Goal: Task Accomplishment & Management: Manage account settings

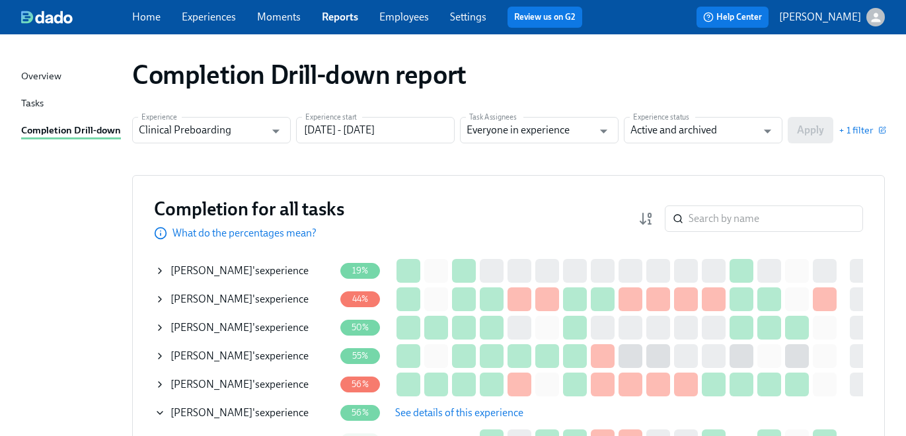
scroll to position [3, 0]
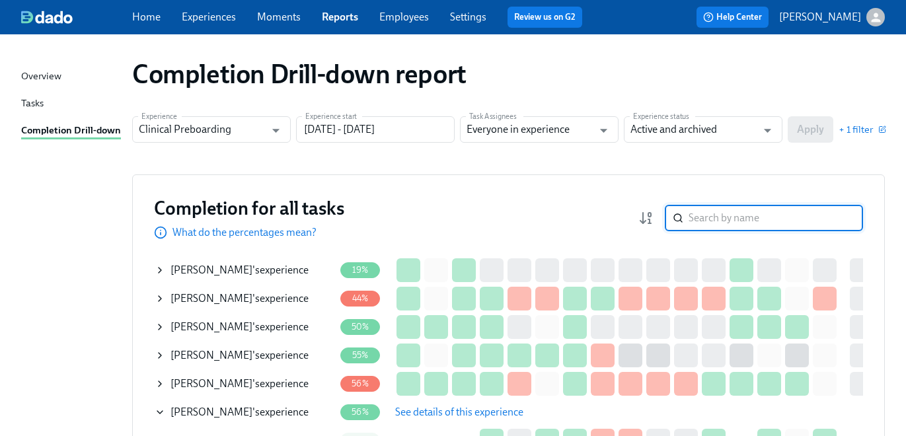
click at [786, 213] on input "search" at bounding box center [776, 218] width 175 height 26
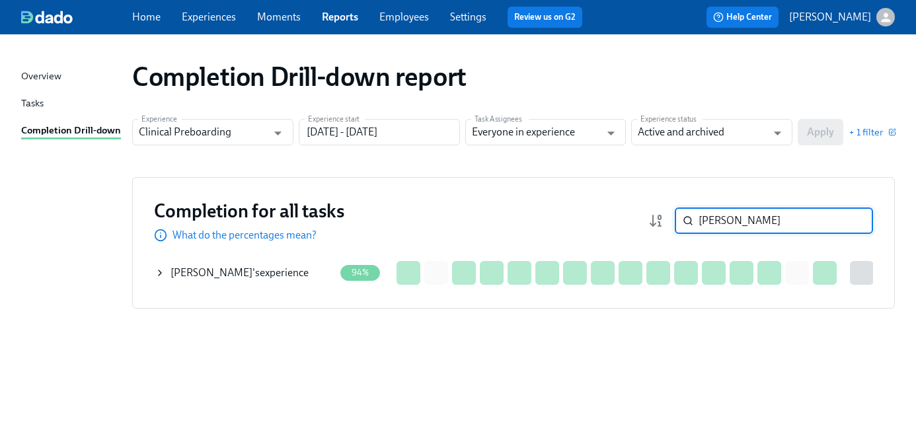
click at [162, 270] on icon at bounding box center [160, 273] width 11 height 11
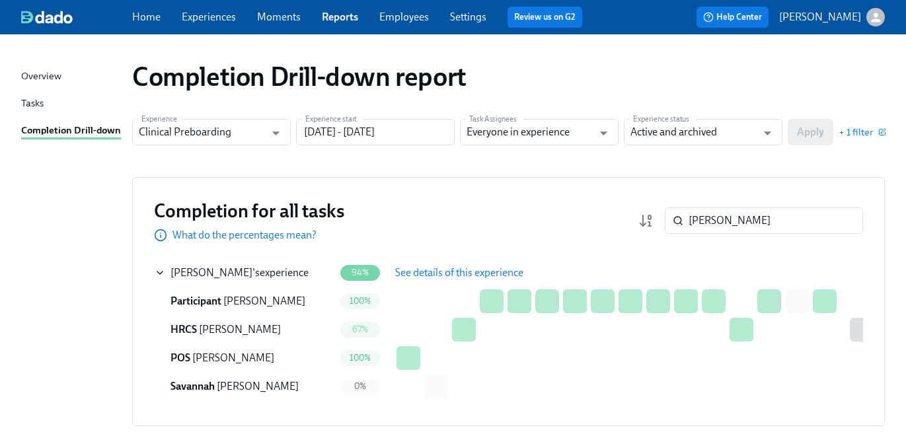
click at [473, 270] on span "See details of this experience" at bounding box center [459, 272] width 128 height 13
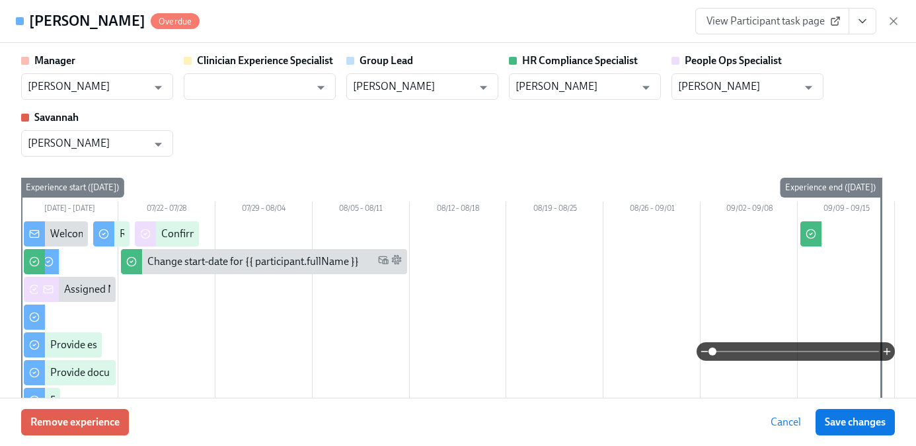
click at [858, 19] on icon "View task page" at bounding box center [862, 21] width 13 height 13
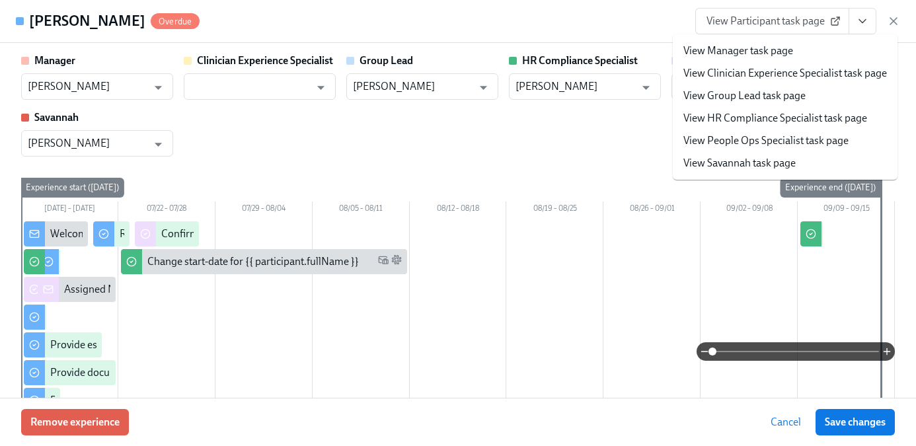
click at [717, 126] on li "View HR Compliance Specialist task page" at bounding box center [785, 118] width 225 height 22
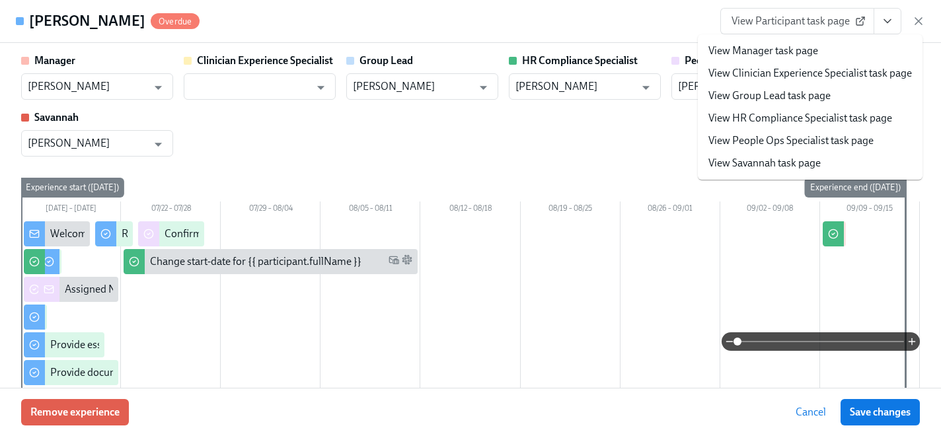
click at [758, 106] on li "View Group Lead task page" at bounding box center [810, 96] width 225 height 22
click at [756, 112] on link "View HR Compliance Specialist task page" at bounding box center [801, 118] width 184 height 15
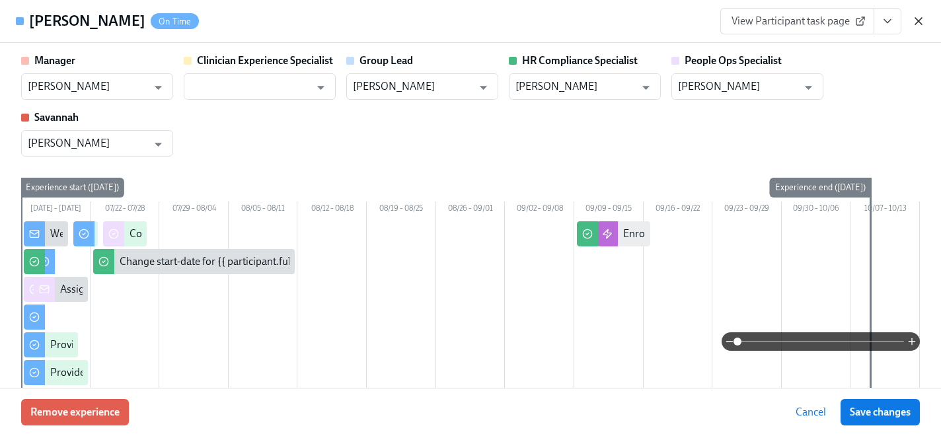
click at [923, 19] on icon "button" at bounding box center [918, 21] width 13 height 13
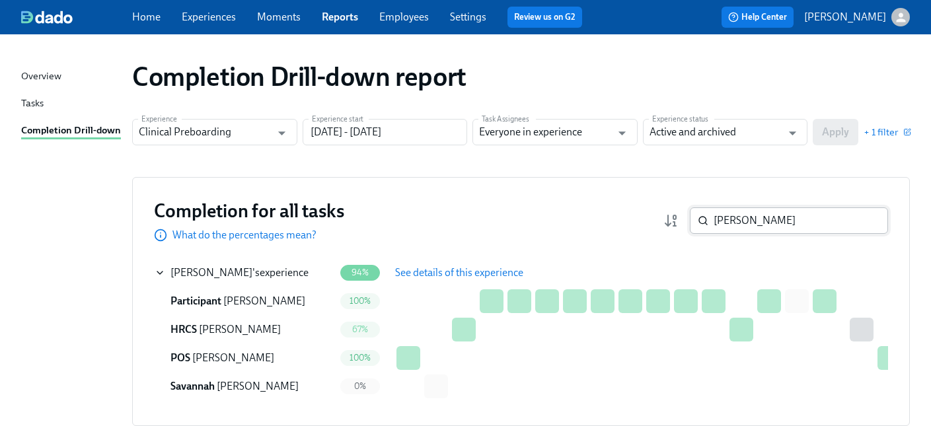
click at [762, 219] on input "angelo" at bounding box center [801, 221] width 175 height 26
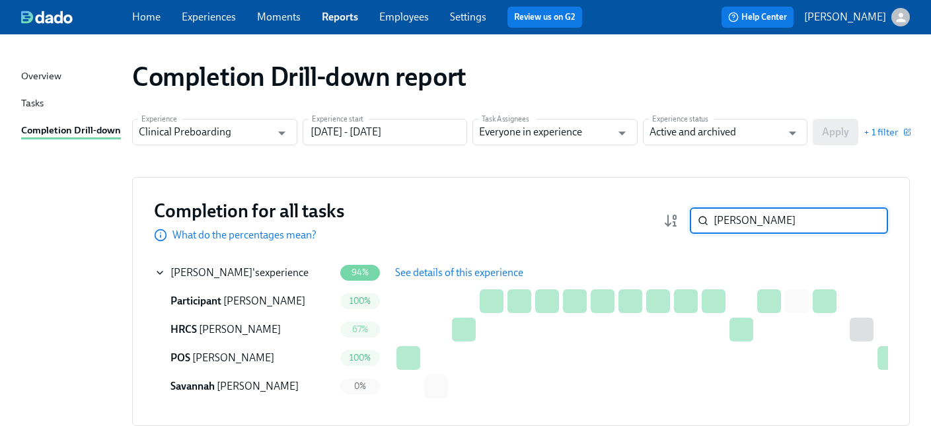
click at [762, 219] on input "angelo" at bounding box center [801, 221] width 175 height 26
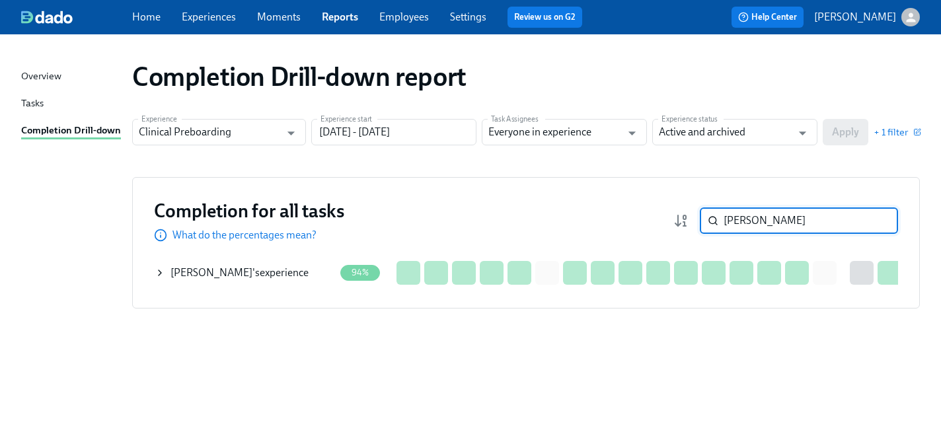
click at [157, 270] on icon at bounding box center [160, 273] width 11 height 11
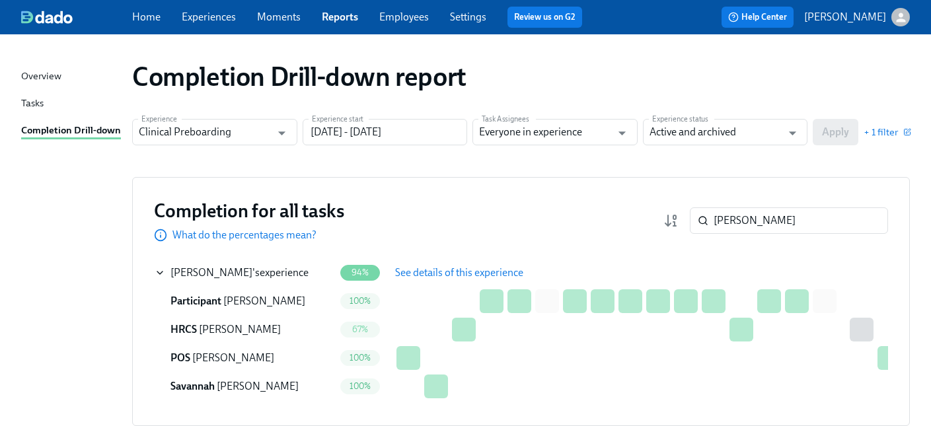
click at [430, 273] on span "See details of this experience" at bounding box center [459, 272] width 128 height 13
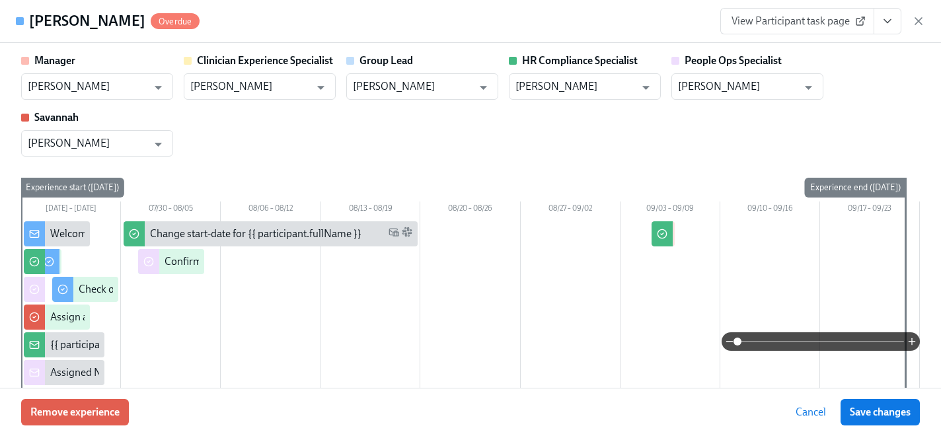
click at [894, 12] on button "View task page" at bounding box center [888, 21] width 28 height 26
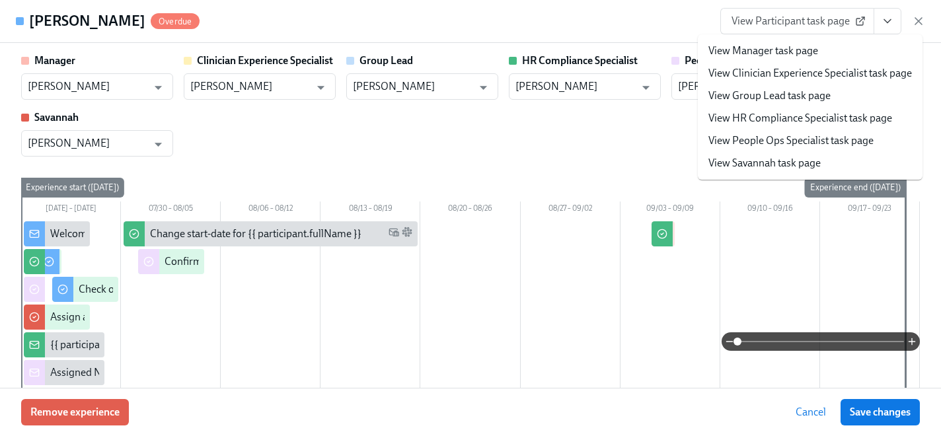
click at [791, 121] on link "View HR Compliance Specialist task page" at bounding box center [801, 118] width 184 height 15
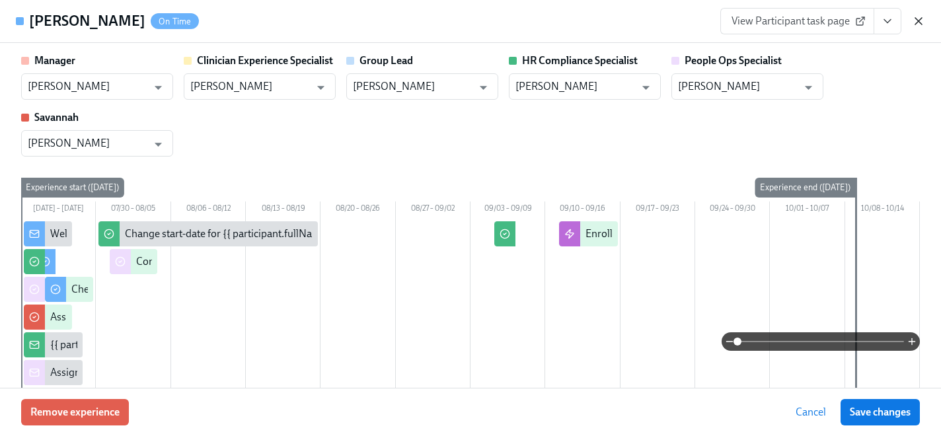
click at [922, 21] on icon "button" at bounding box center [918, 21] width 13 height 13
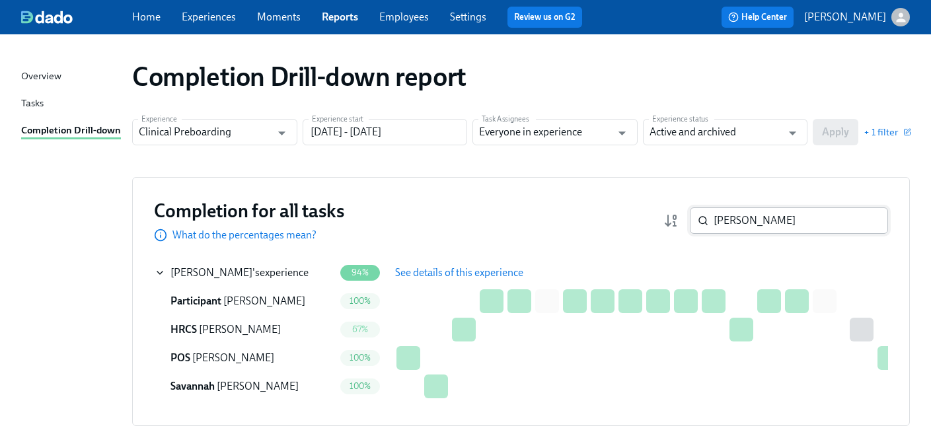
click at [791, 216] on input "susanna" at bounding box center [801, 221] width 175 height 26
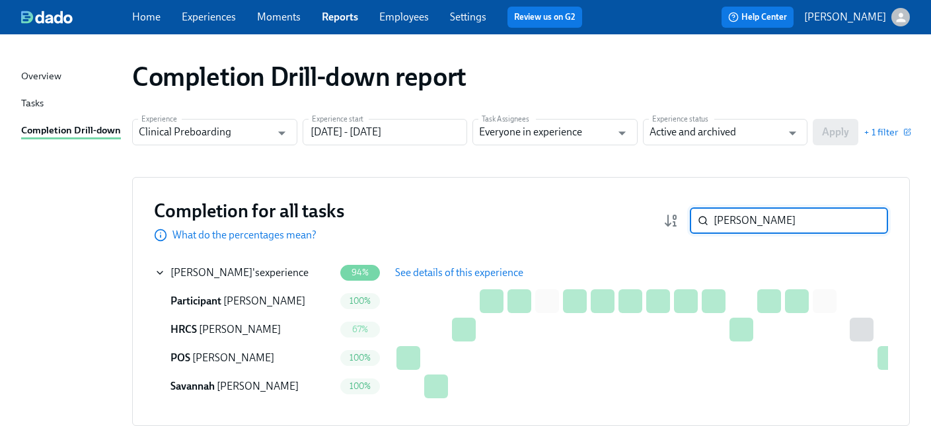
click at [791, 216] on input "susanna" at bounding box center [801, 221] width 175 height 26
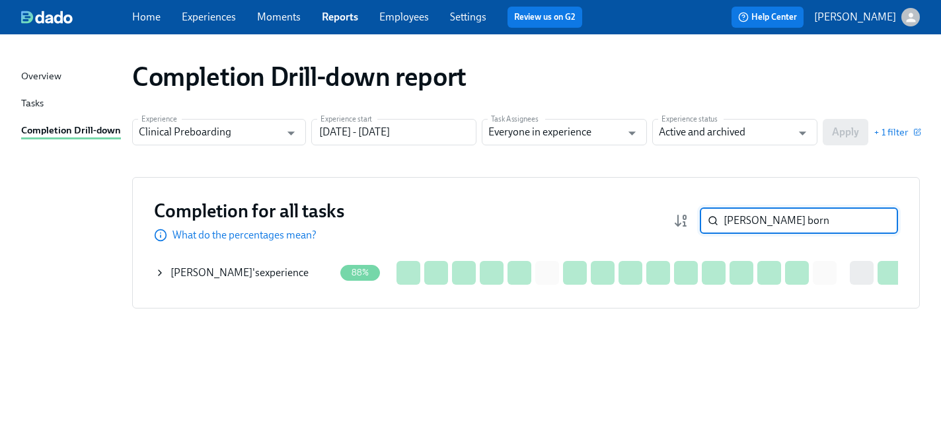
click at [159, 271] on icon at bounding box center [160, 273] width 11 height 11
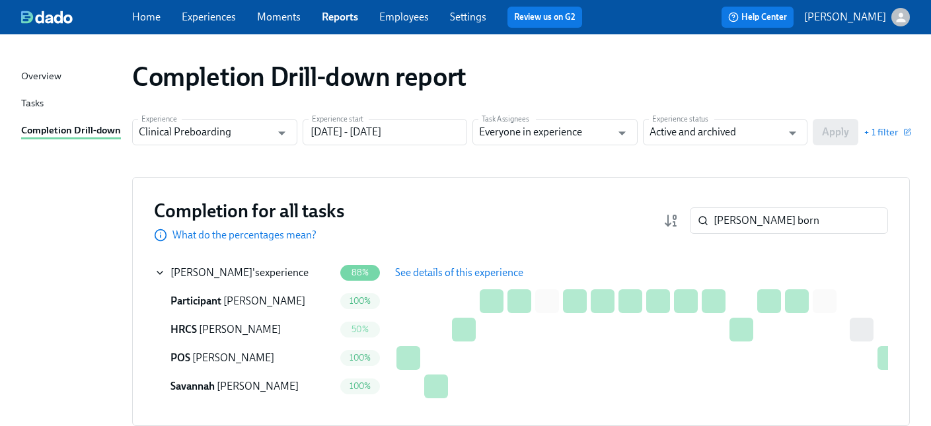
click at [450, 268] on span "See details of this experience" at bounding box center [459, 272] width 128 height 13
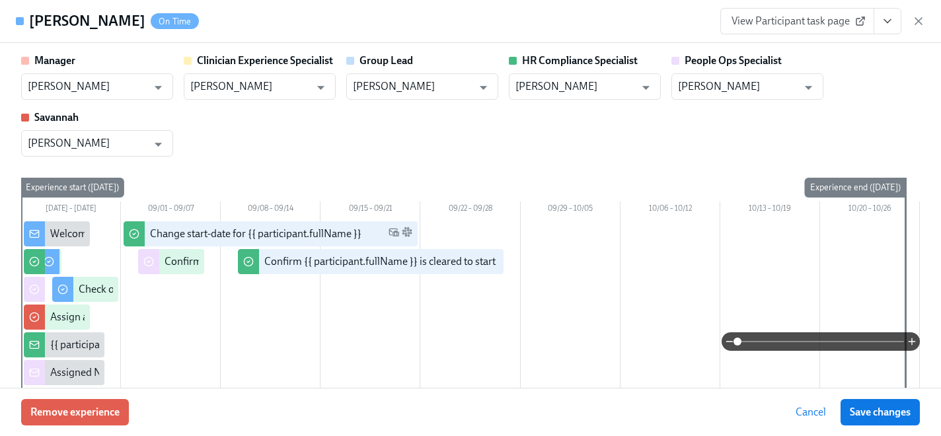
click at [892, 21] on icon "View task page" at bounding box center [887, 21] width 13 height 13
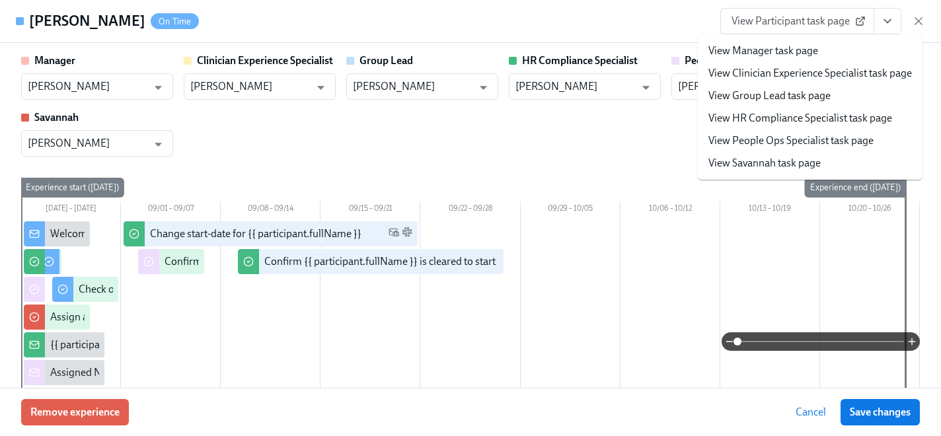
click at [797, 122] on link "View HR Compliance Specialist task page" at bounding box center [801, 118] width 184 height 15
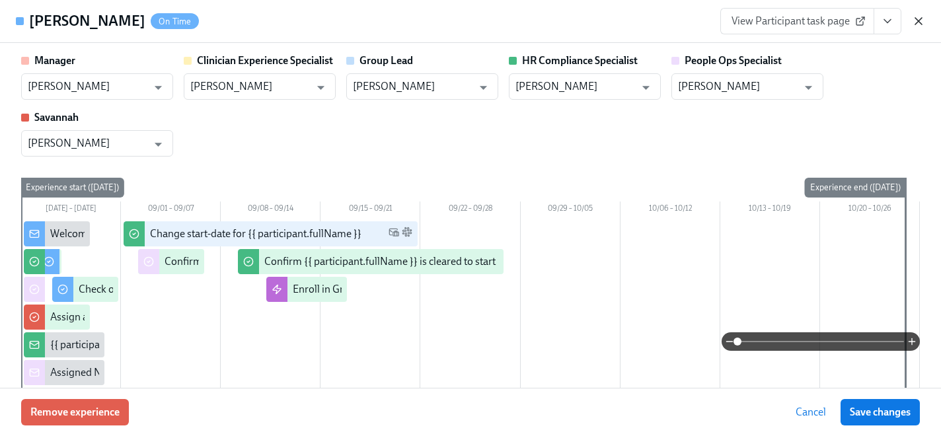
click at [925, 20] on icon "button" at bounding box center [918, 21] width 13 height 13
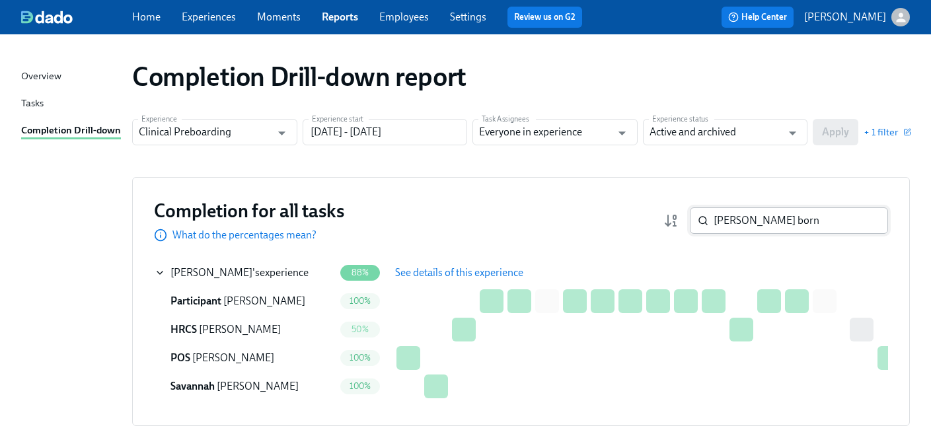
click at [800, 218] on input "shea born" at bounding box center [801, 221] width 175 height 26
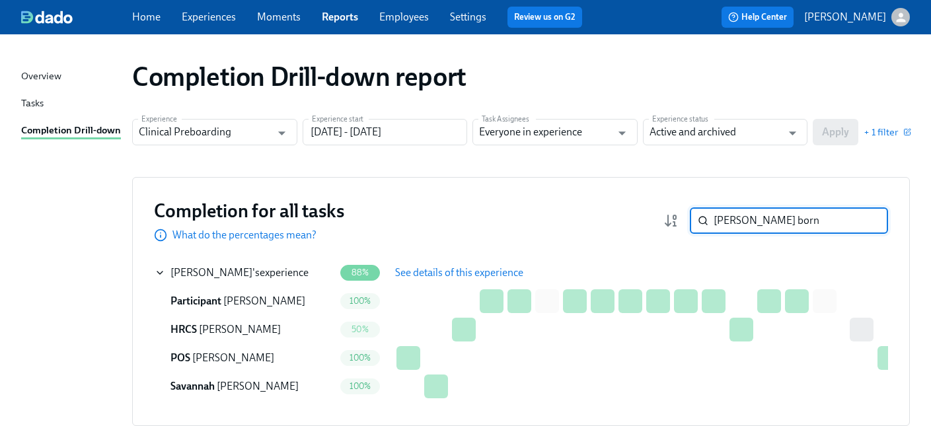
click at [800, 218] on input "shea born" at bounding box center [801, 221] width 175 height 26
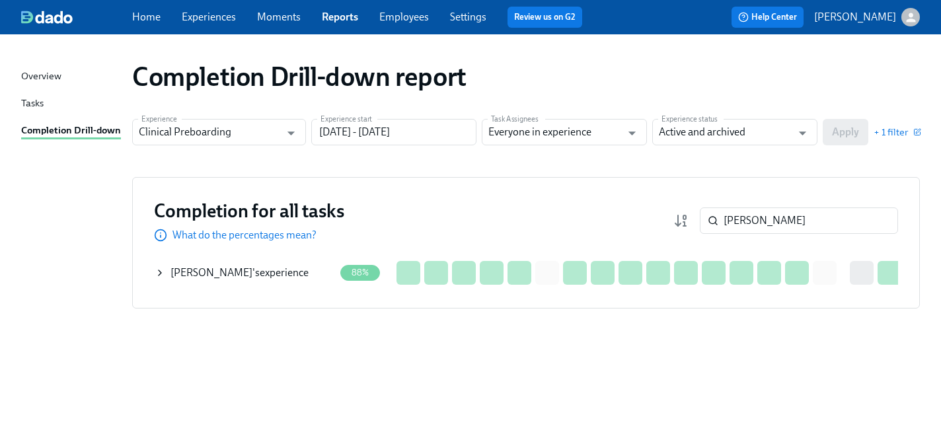
click at [159, 272] on icon at bounding box center [160, 273] width 11 height 11
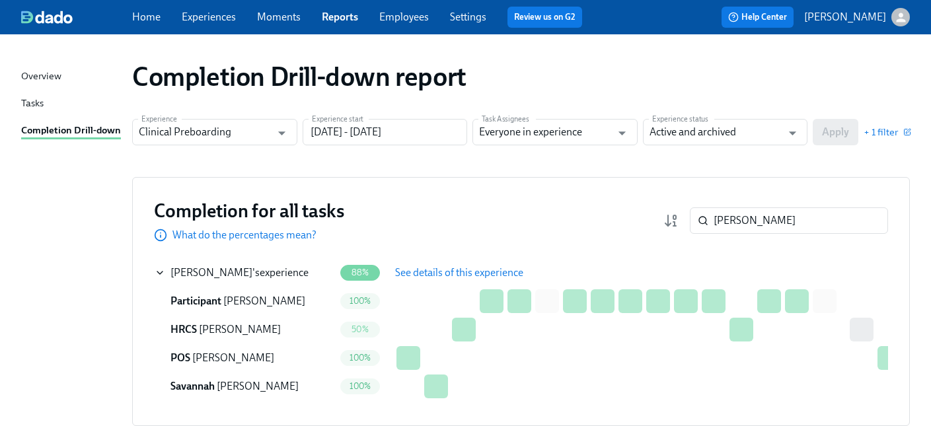
click at [438, 268] on span "See details of this experience" at bounding box center [459, 272] width 128 height 13
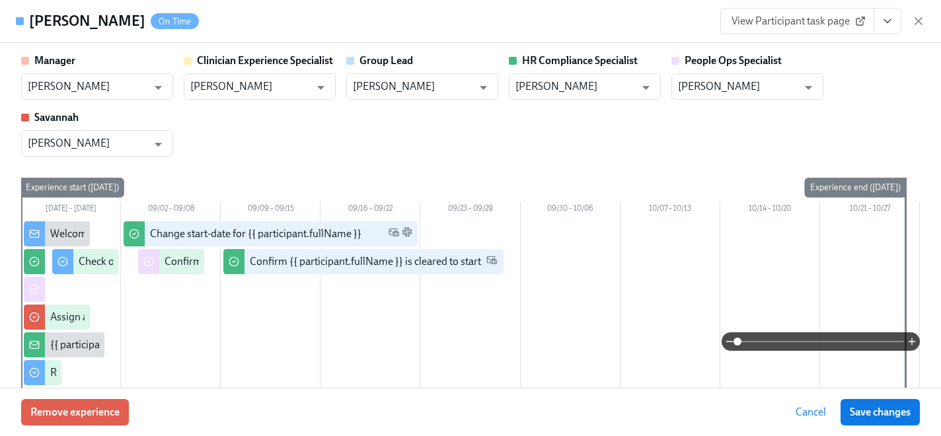
click at [894, 18] on icon "View task page" at bounding box center [887, 21] width 13 height 13
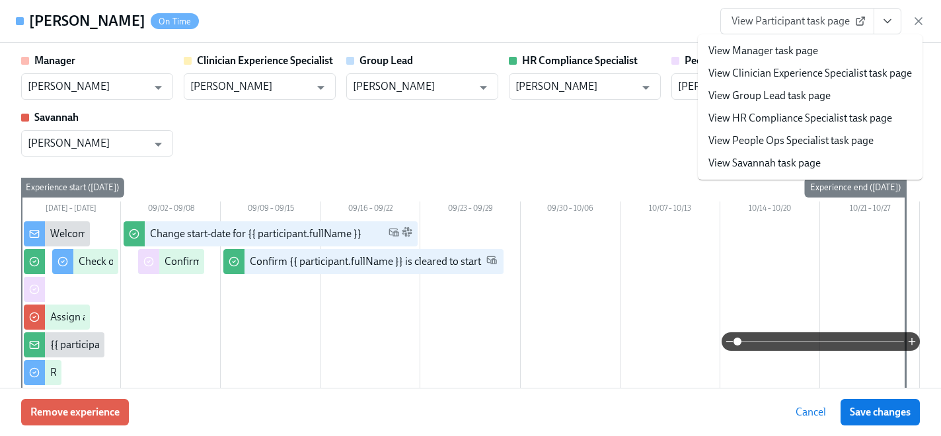
click at [797, 124] on link "View HR Compliance Specialist task page" at bounding box center [801, 118] width 184 height 15
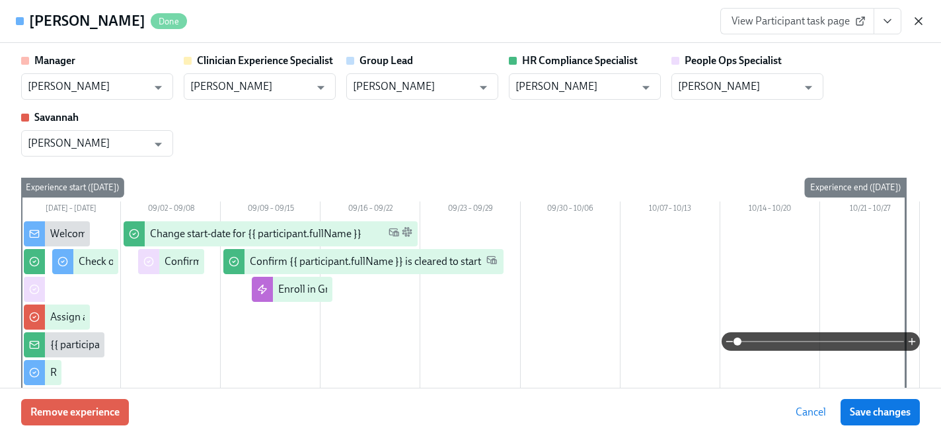
click at [916, 16] on icon "button" at bounding box center [918, 21] width 13 height 13
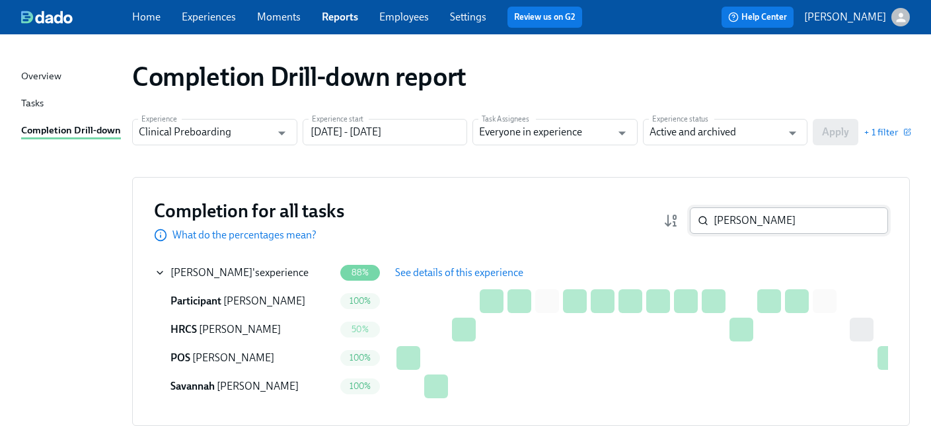
click at [774, 227] on input "jameka" at bounding box center [801, 221] width 175 height 26
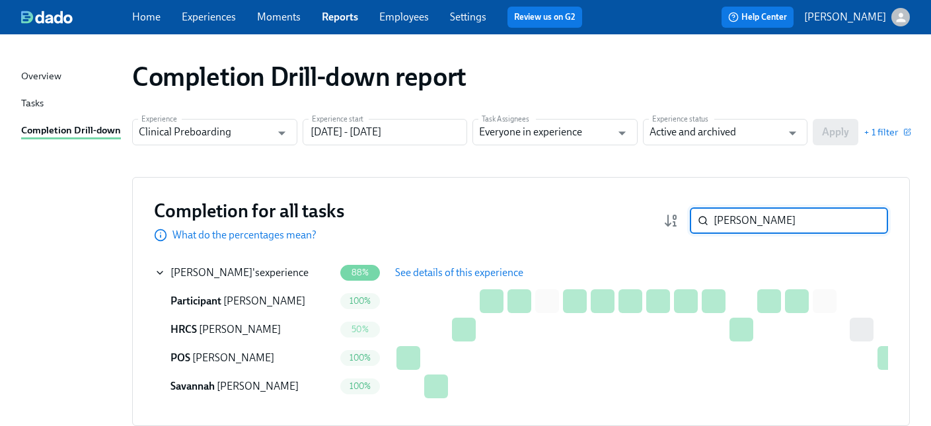
click at [774, 223] on input "jameka" at bounding box center [801, 221] width 175 height 26
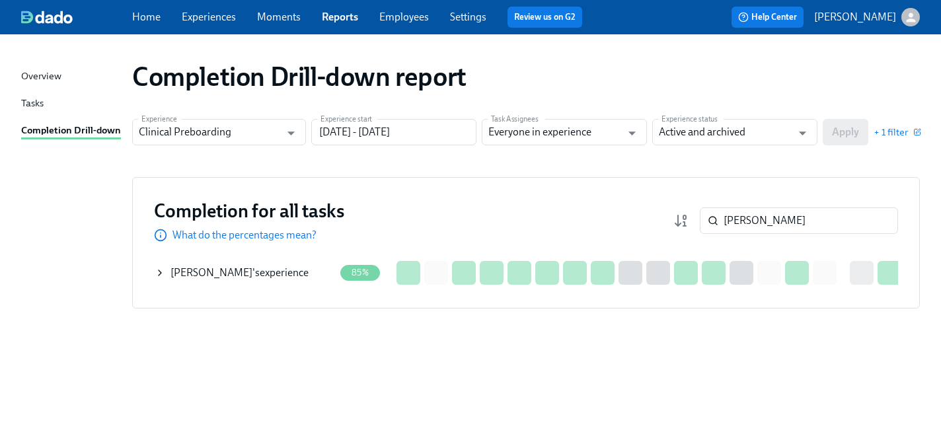
click at [217, 281] on div "Elena Pensa 's experience" at bounding box center [245, 273] width 180 height 26
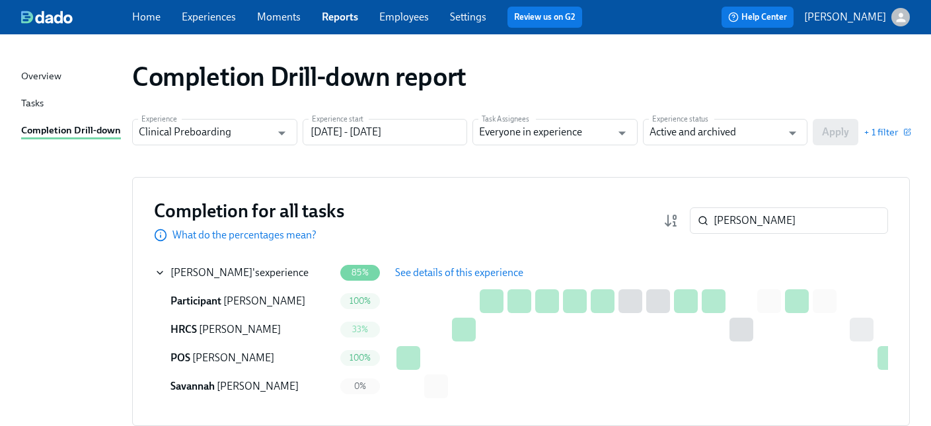
click at [399, 266] on span "See details of this experience" at bounding box center [459, 272] width 128 height 13
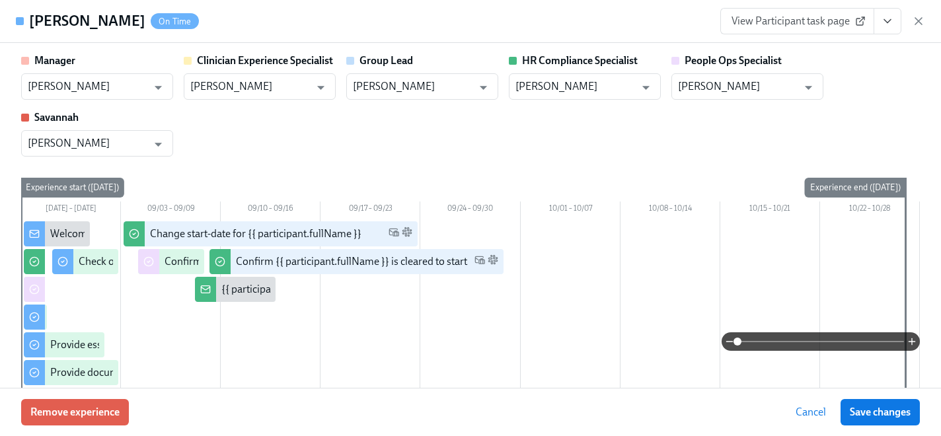
click at [889, 23] on icon "View task page" at bounding box center [887, 21] width 13 height 13
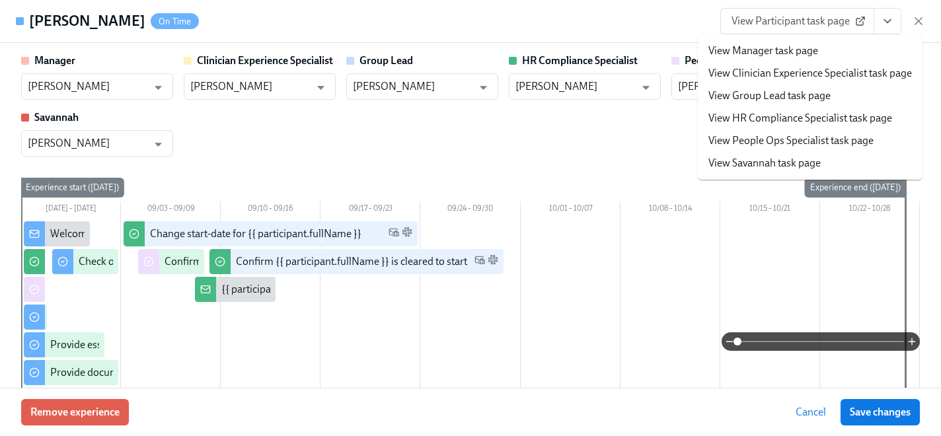
click at [774, 115] on link "View HR Compliance Specialist task page" at bounding box center [801, 118] width 184 height 15
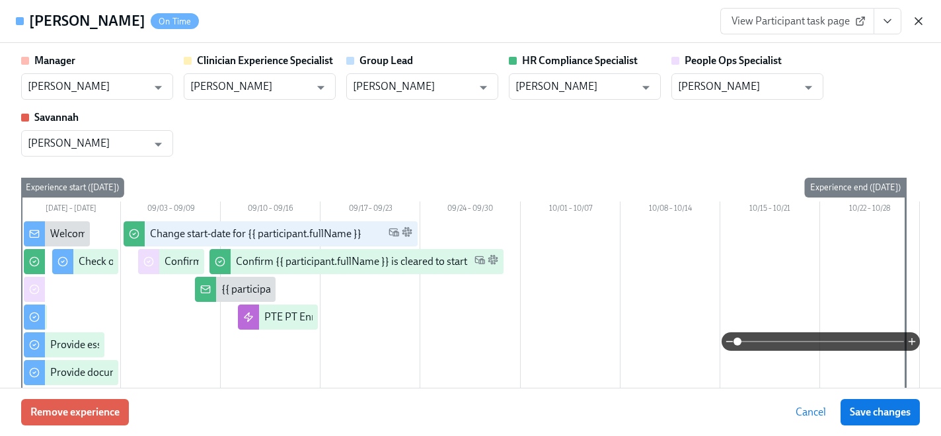
click at [920, 24] on icon "button" at bounding box center [918, 21] width 13 height 13
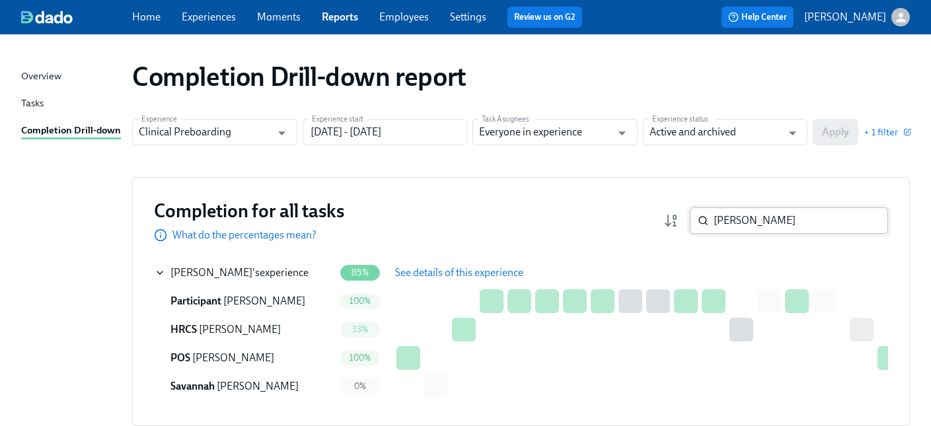
click at [771, 218] on input "elena" at bounding box center [801, 221] width 175 height 26
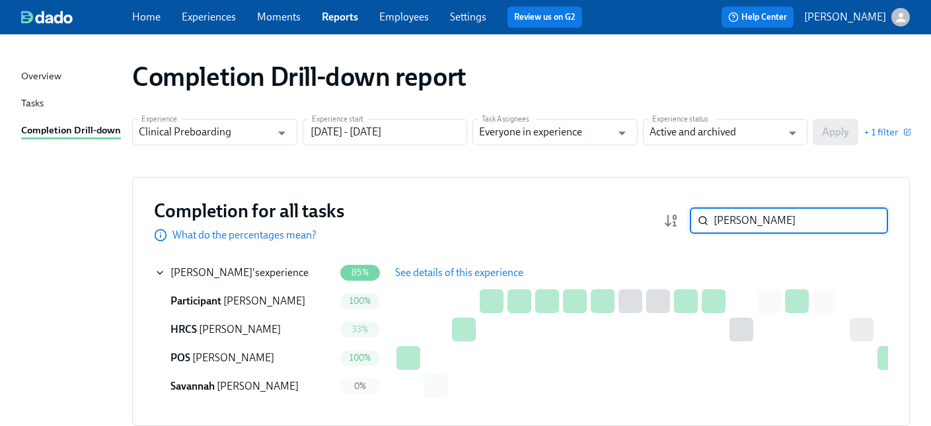
click at [771, 218] on input "elena" at bounding box center [801, 221] width 175 height 26
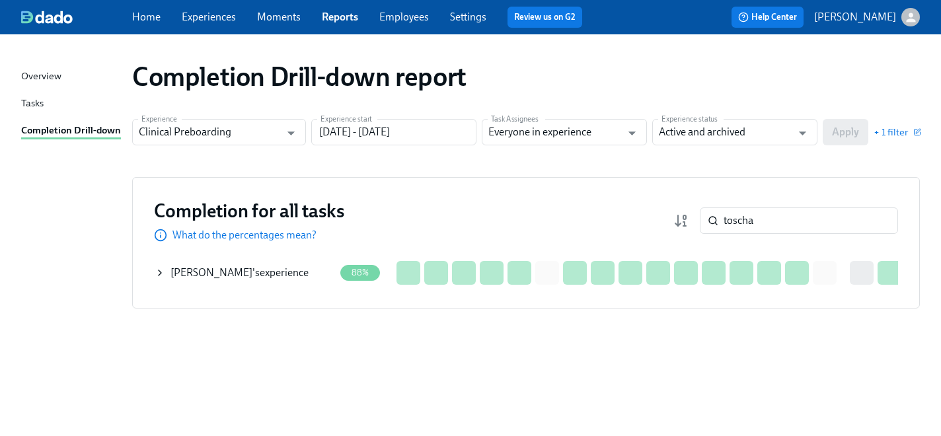
click at [214, 273] on span "Toscha Wilkins" at bounding box center [212, 272] width 82 height 13
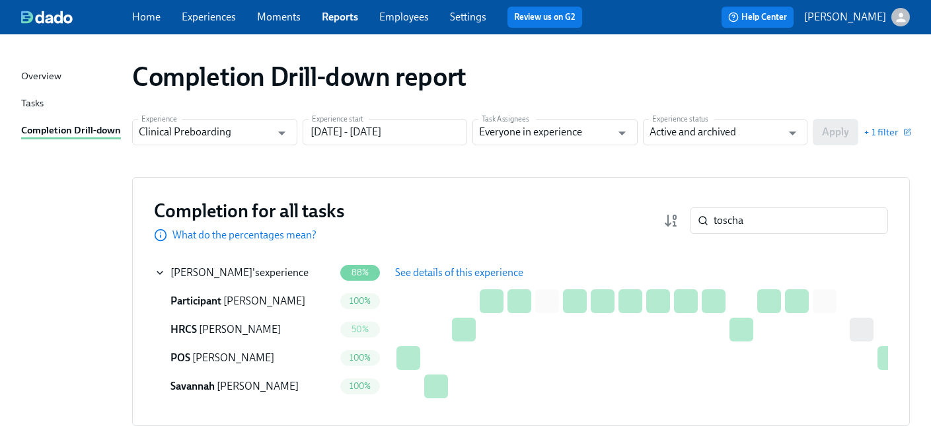
click at [450, 270] on span "See details of this experience" at bounding box center [459, 272] width 128 height 13
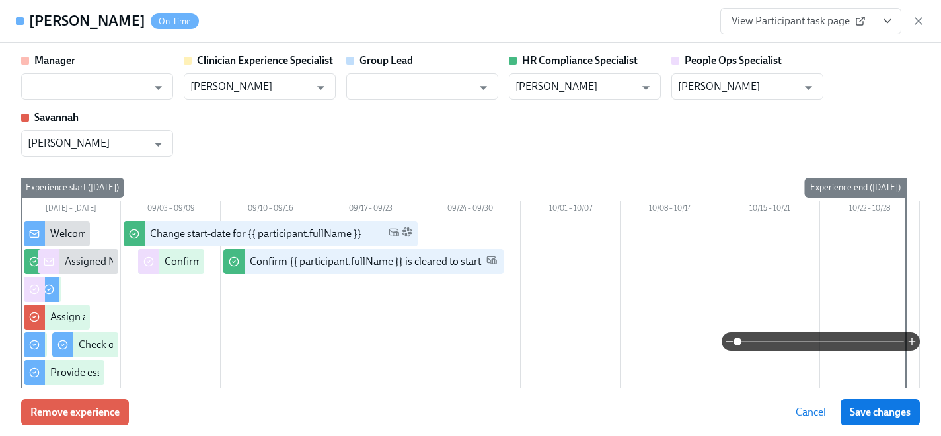
click at [888, 24] on icon "View task page" at bounding box center [887, 21] width 13 height 13
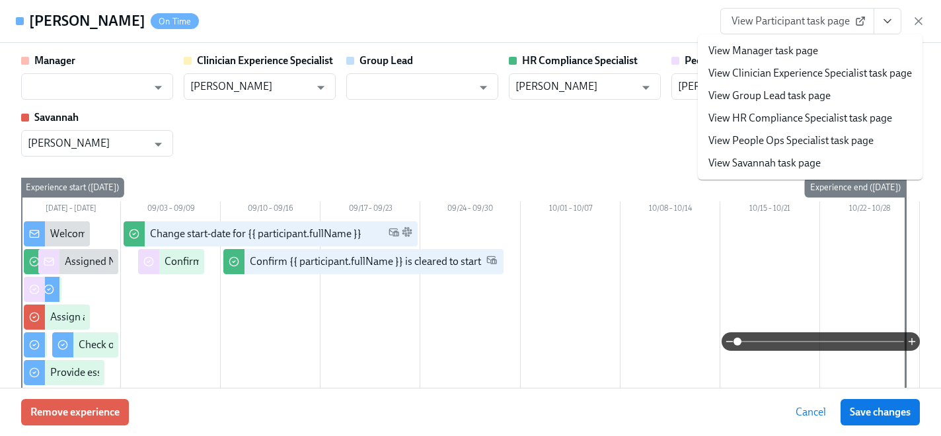
click at [822, 125] on link "View HR Compliance Specialist task page" at bounding box center [801, 118] width 184 height 15
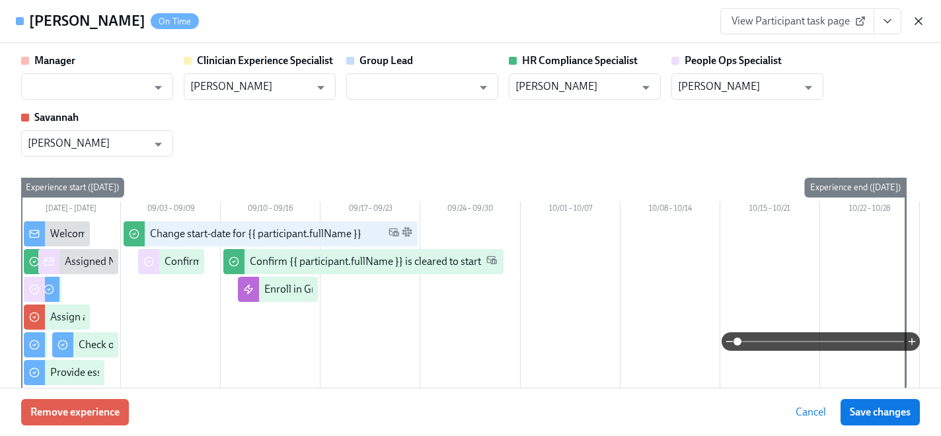
click at [920, 18] on icon "button" at bounding box center [918, 21] width 13 height 13
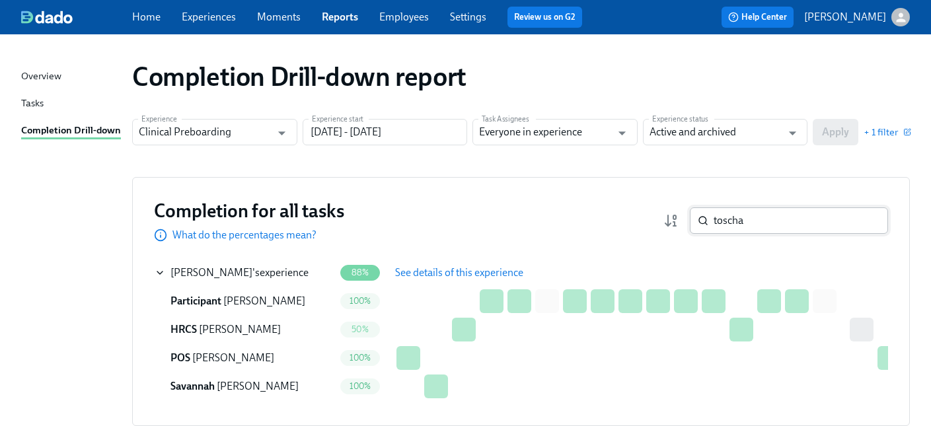
click at [771, 223] on input "toscha" at bounding box center [801, 221] width 175 height 26
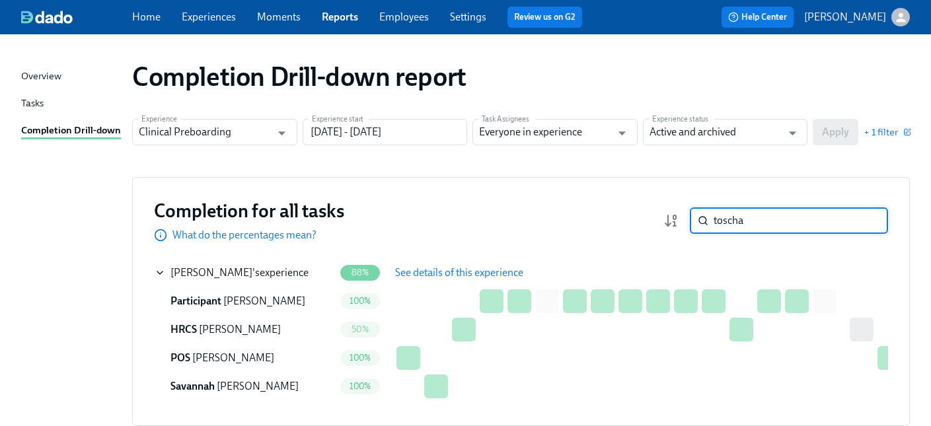
click at [771, 223] on input "toscha" at bounding box center [801, 221] width 175 height 26
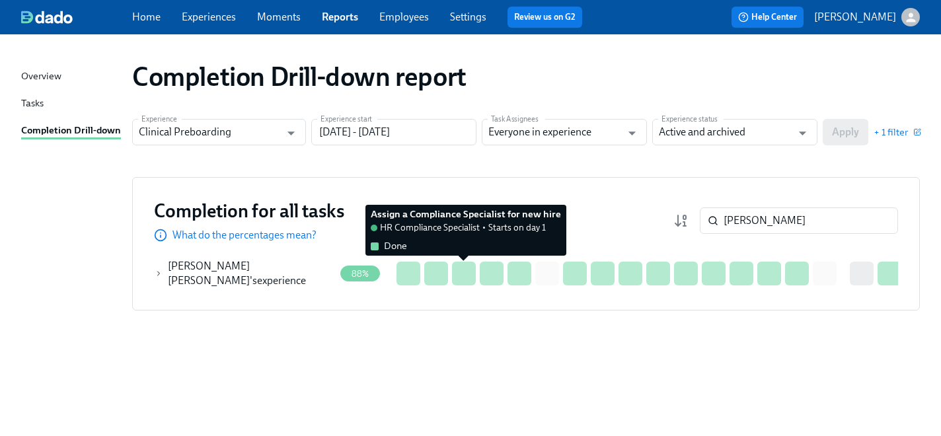
click at [461, 271] on div at bounding box center [464, 274] width 24 height 24
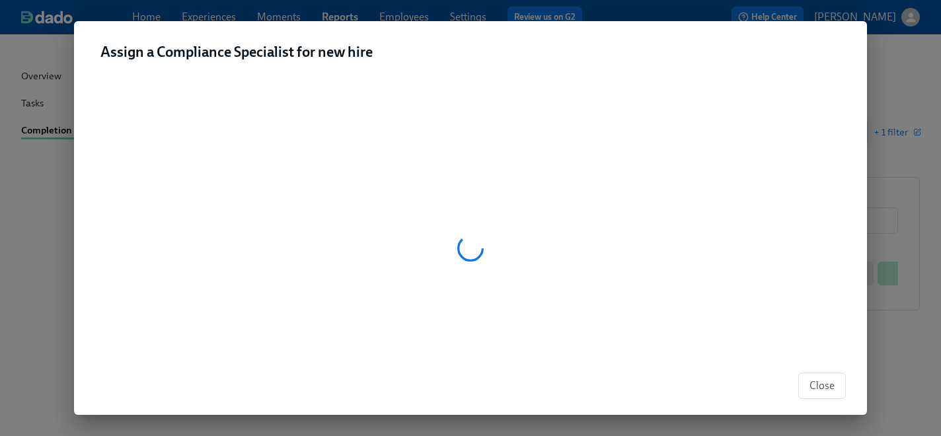
click at [830, 386] on span "Close" at bounding box center [822, 385] width 25 height 13
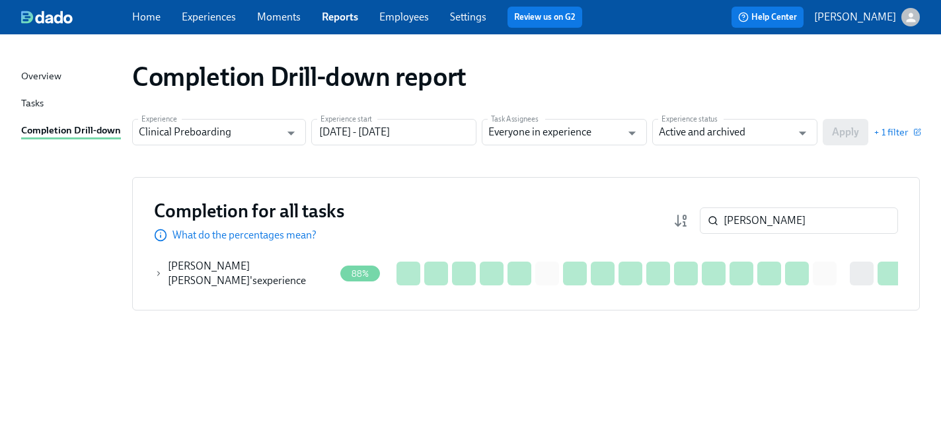
click at [292, 277] on div "K. Gonzalez Videla 's experience" at bounding box center [251, 273] width 167 height 29
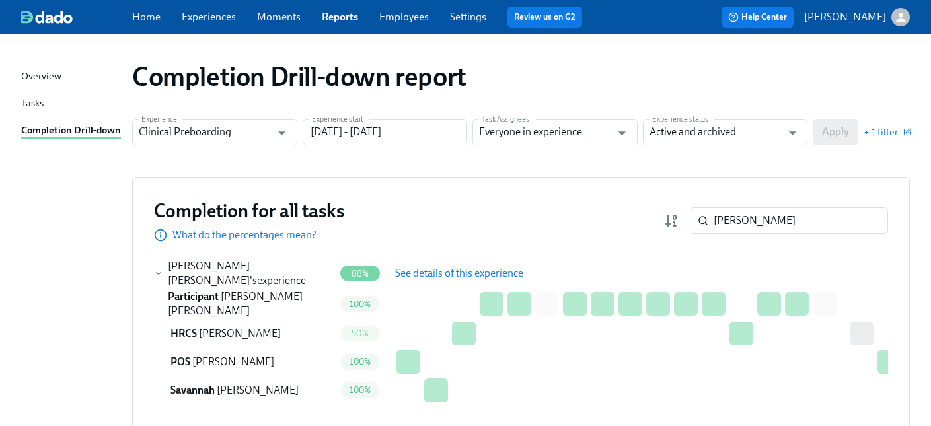
click at [452, 268] on span "See details of this experience" at bounding box center [459, 273] width 128 height 13
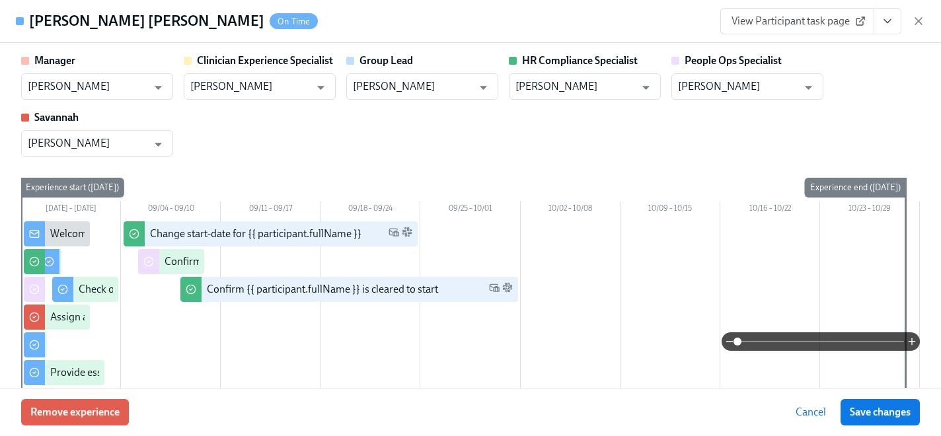
click at [889, 19] on icon "View task page" at bounding box center [887, 21] width 13 height 13
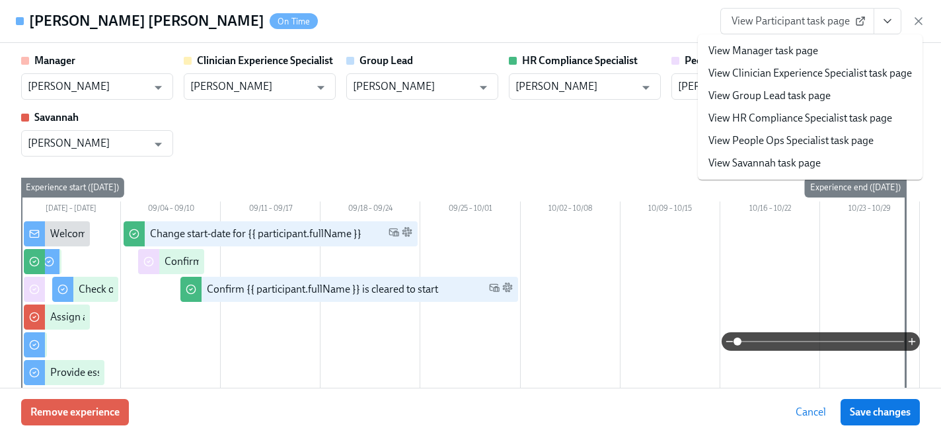
click at [764, 123] on link "View HR Compliance Specialist task page" at bounding box center [801, 118] width 184 height 15
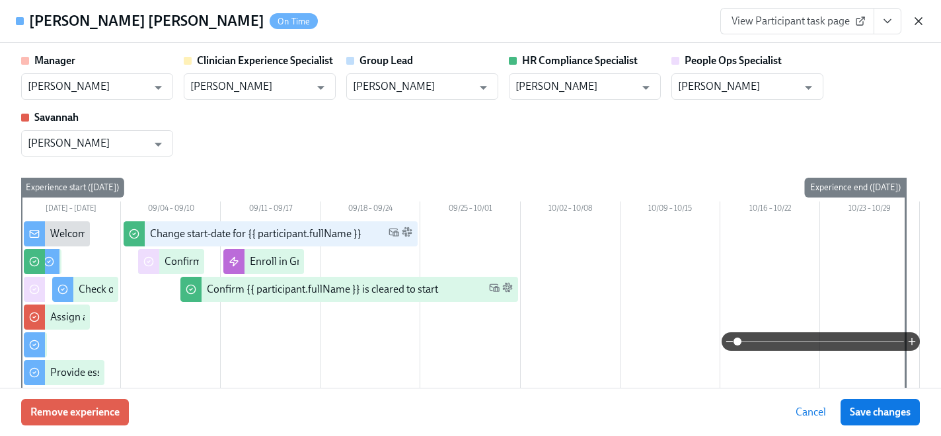
click at [921, 22] on icon "button" at bounding box center [918, 21] width 13 height 13
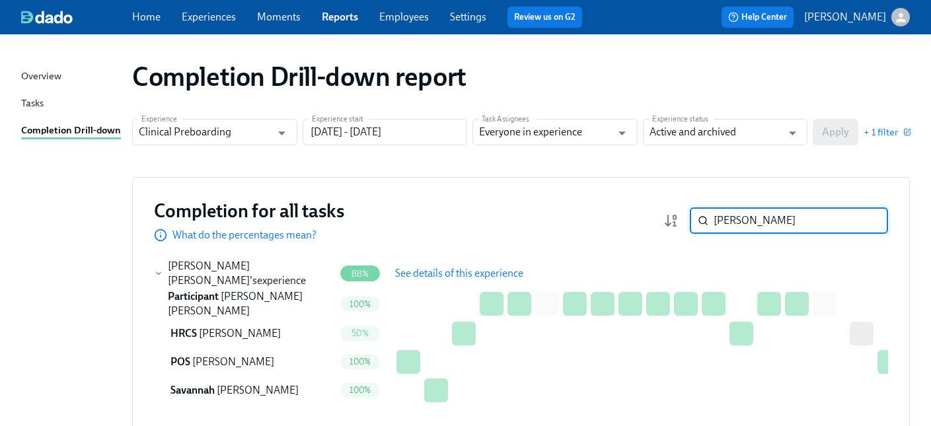
click at [801, 219] on input "karen" at bounding box center [801, 221] width 175 height 26
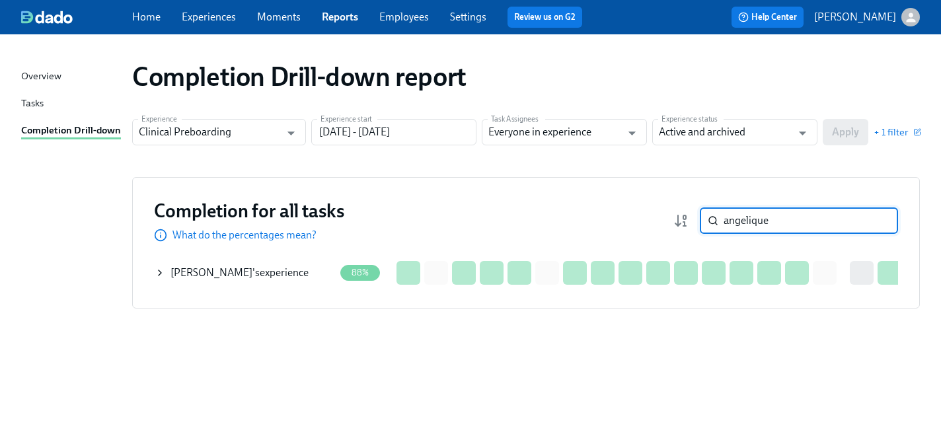
click at [211, 273] on span "Angelique Davis" at bounding box center [212, 272] width 82 height 13
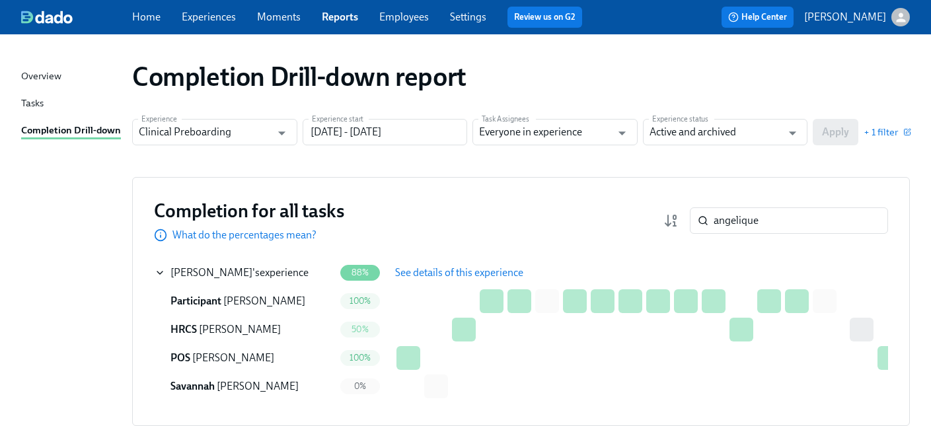
click at [472, 273] on span "See details of this experience" at bounding box center [459, 272] width 128 height 13
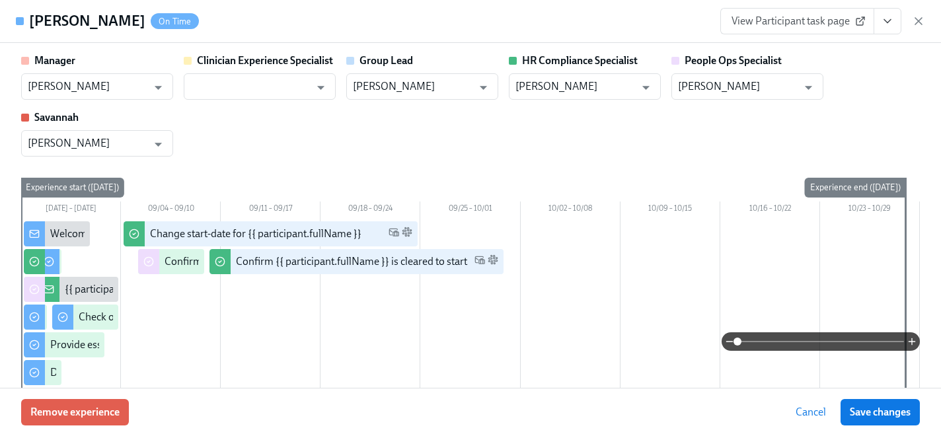
click at [881, 17] on icon "View task page" at bounding box center [887, 21] width 13 height 13
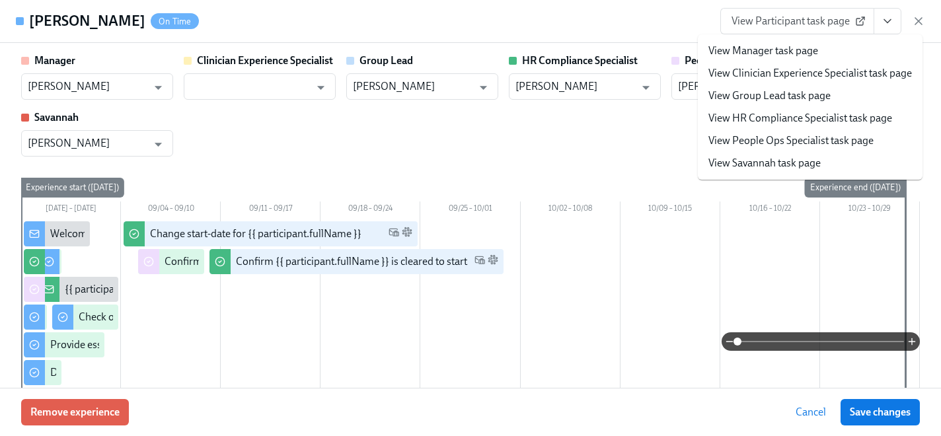
click at [779, 120] on link "View HR Compliance Specialist task page" at bounding box center [801, 118] width 184 height 15
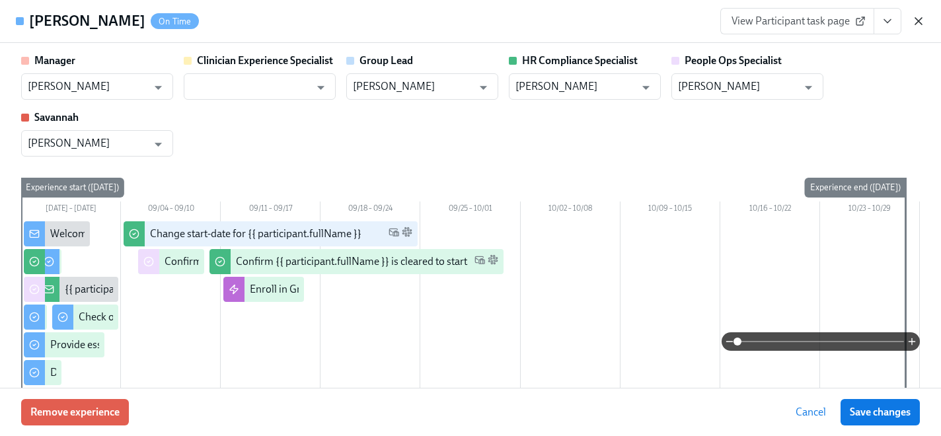
click at [917, 20] on icon "button" at bounding box center [918, 21] width 13 height 13
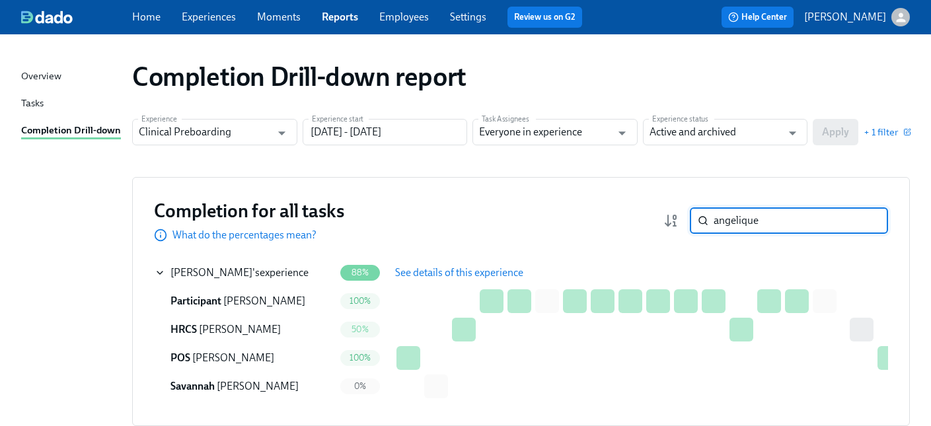
click at [824, 213] on input "angelique" at bounding box center [801, 221] width 175 height 26
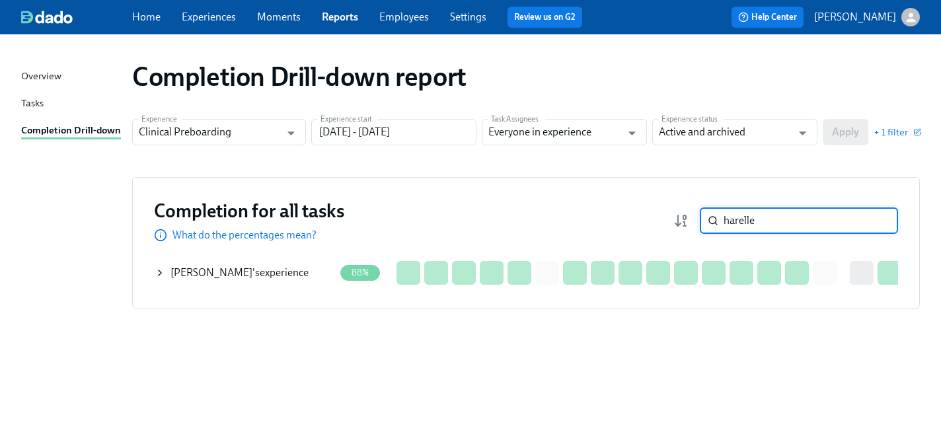
click at [243, 266] on div "Harelle Hall 's experience" at bounding box center [240, 273] width 138 height 15
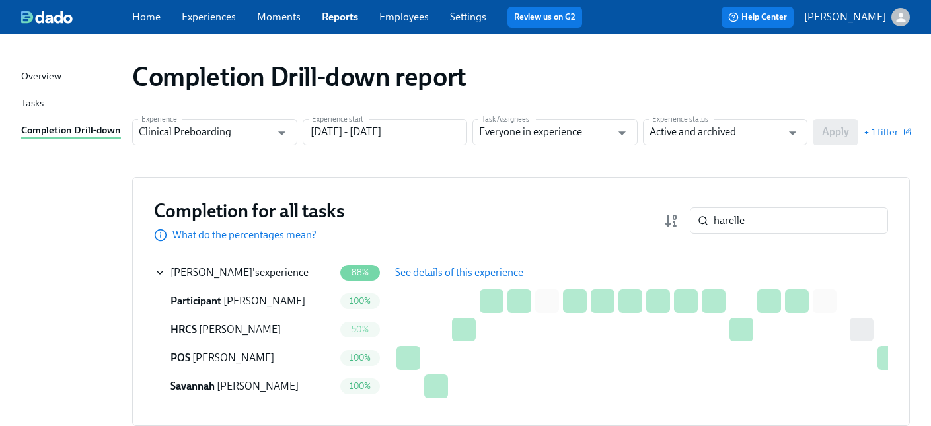
click at [416, 281] on button "See details of this experience" at bounding box center [459, 273] width 147 height 26
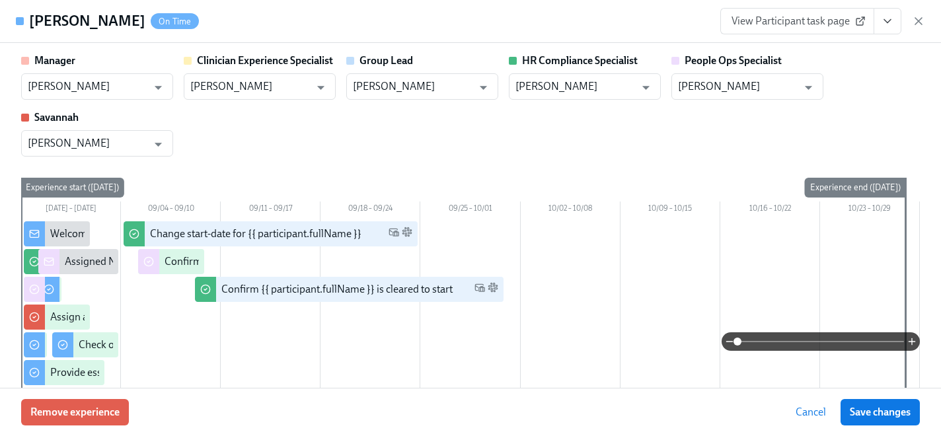
click at [879, 22] on button "View task page" at bounding box center [888, 21] width 28 height 26
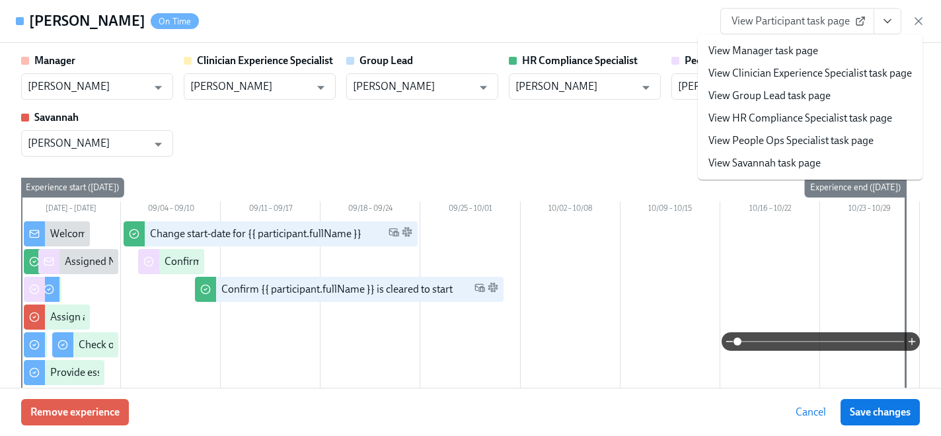
click at [806, 125] on link "View HR Compliance Specialist task page" at bounding box center [801, 118] width 184 height 15
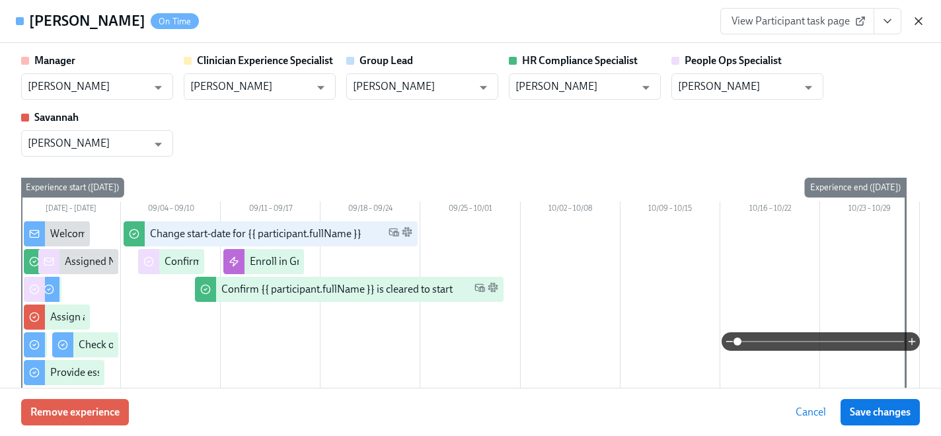
click at [915, 20] on icon "button" at bounding box center [918, 21] width 13 height 13
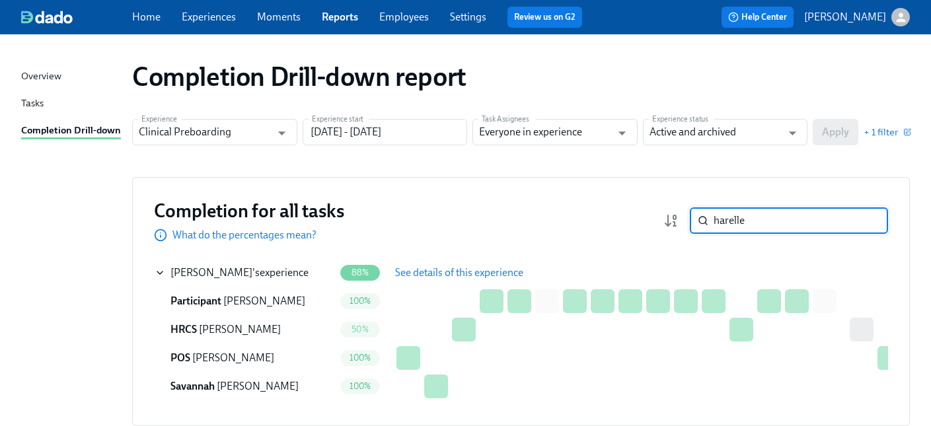
click at [773, 216] on input "harelle" at bounding box center [801, 221] width 175 height 26
click at [772, 216] on input "harelle" at bounding box center [801, 221] width 175 height 26
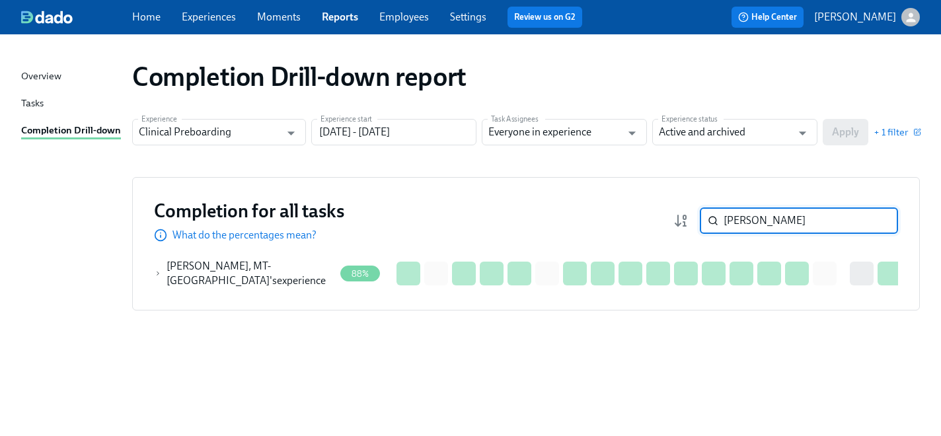
type input "maria baroco"
click at [229, 273] on span "Maria Baroco, MT-BC" at bounding box center [219, 273] width 104 height 27
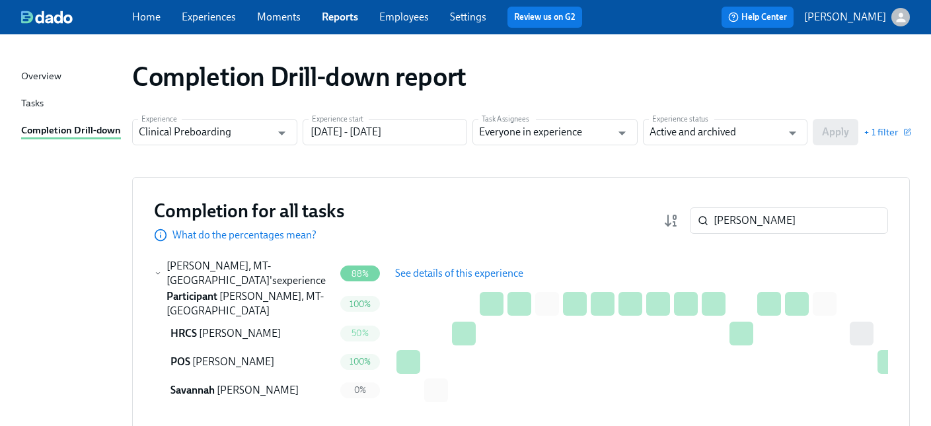
click at [457, 273] on span "See details of this experience" at bounding box center [459, 273] width 128 height 13
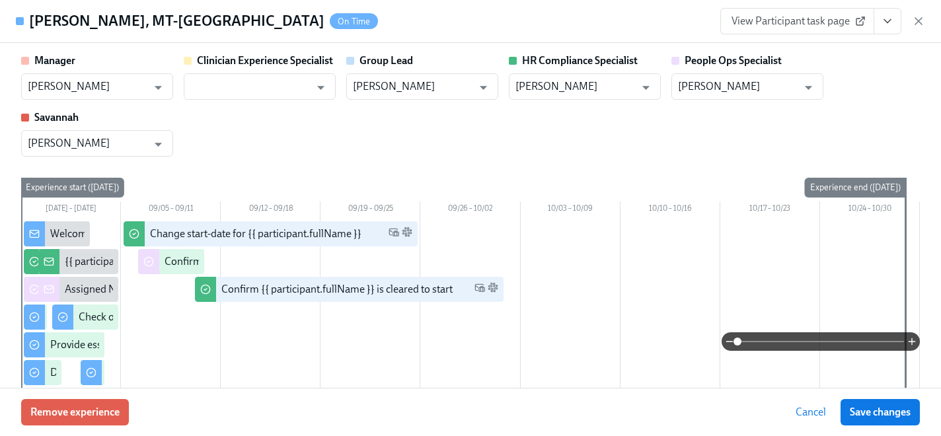
click at [891, 20] on icon "View task page" at bounding box center [887, 21] width 13 height 13
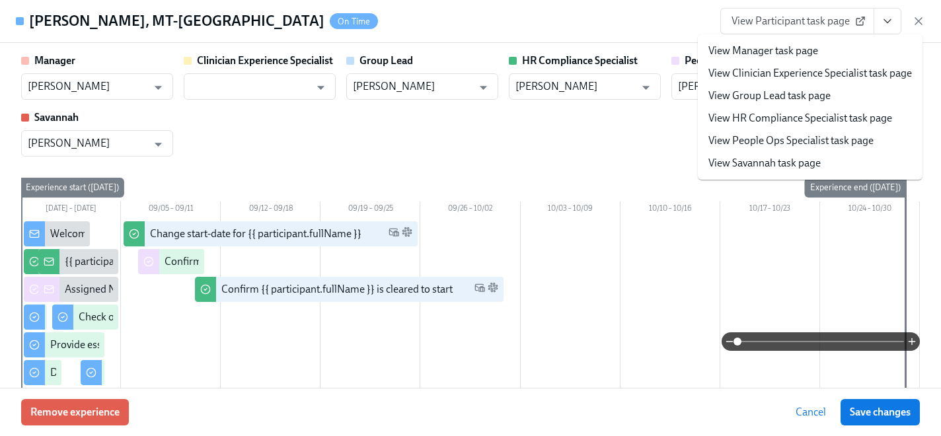
click at [824, 122] on link "View HR Compliance Specialist task page" at bounding box center [801, 118] width 184 height 15
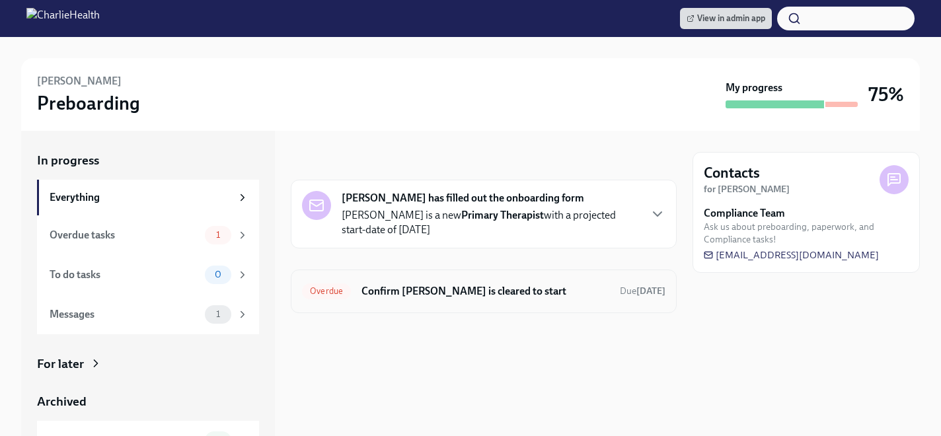
click at [452, 293] on h6 "Confirm Angelo Avila is cleared to start" at bounding box center [486, 291] width 248 height 15
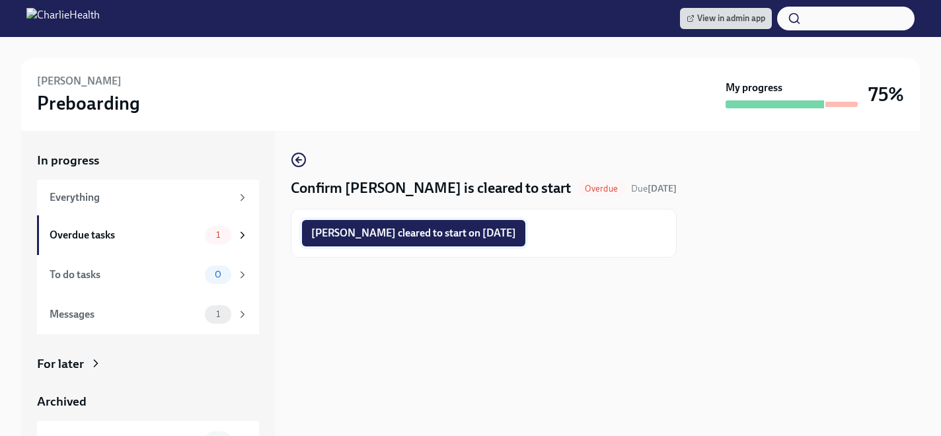
click at [418, 232] on span "Angelo Avila cleared to start on 09/15/2025" at bounding box center [413, 233] width 205 height 13
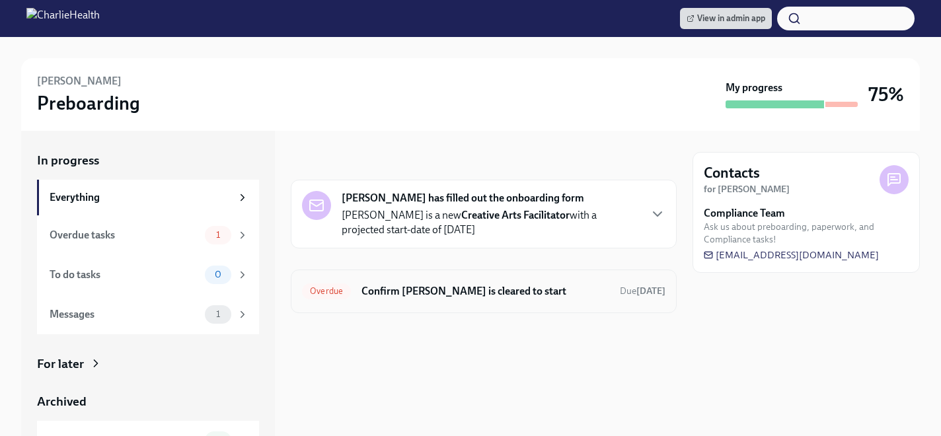
click at [466, 282] on div "Overdue Confirm Susanna Brown is cleared to start Due Aug 26th" at bounding box center [484, 291] width 364 height 21
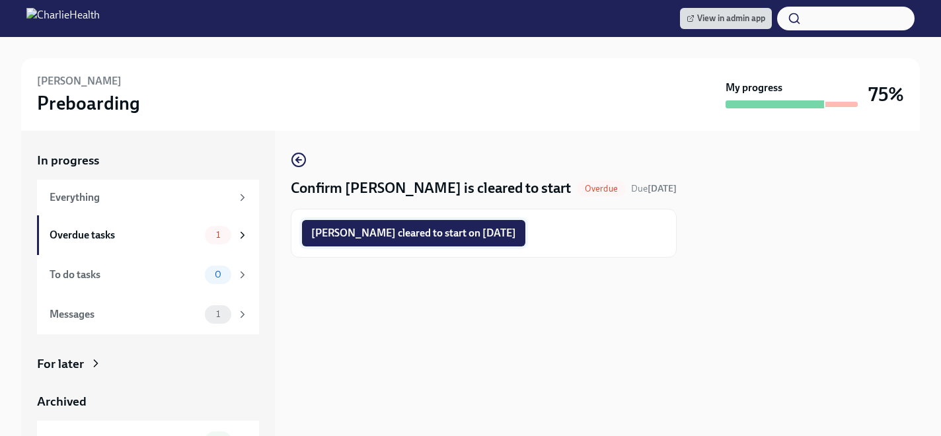
click at [463, 237] on span "Susanna Brown cleared to start on 09/15/2025" at bounding box center [413, 233] width 205 height 13
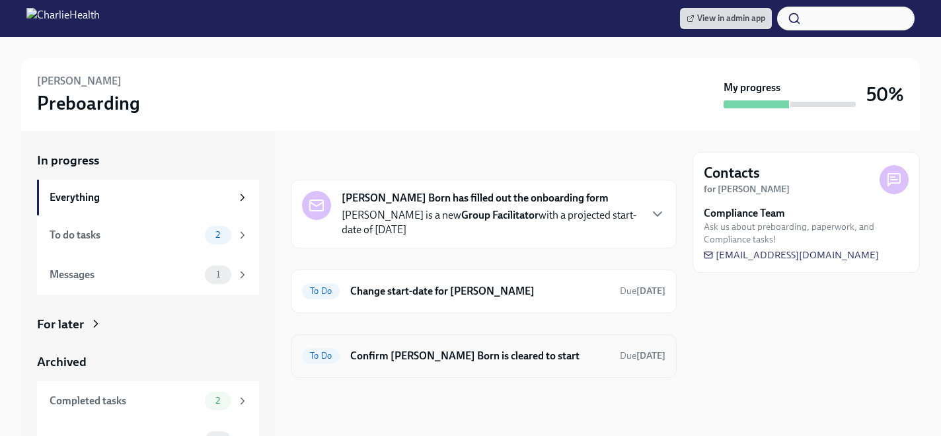
click at [488, 358] on h6 "Confirm [PERSON_NAME] Born is cleared to start" at bounding box center [479, 356] width 259 height 15
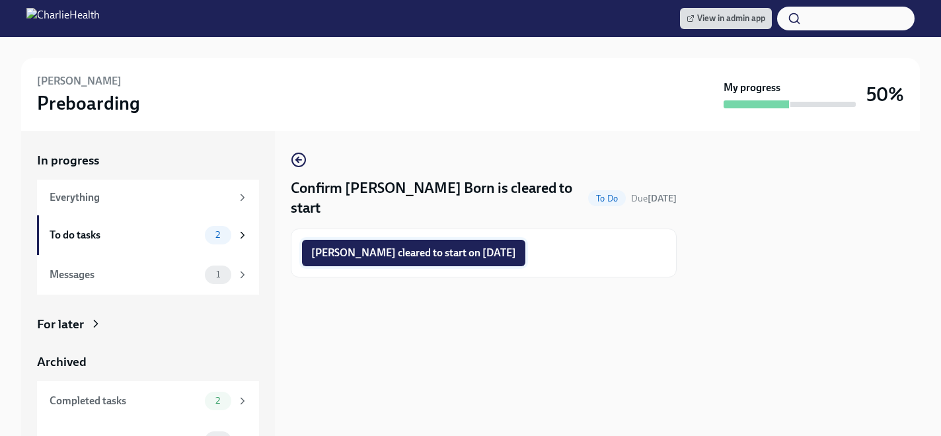
click at [444, 247] on span "[PERSON_NAME] cleared to start on [DATE]" at bounding box center [413, 253] width 205 height 13
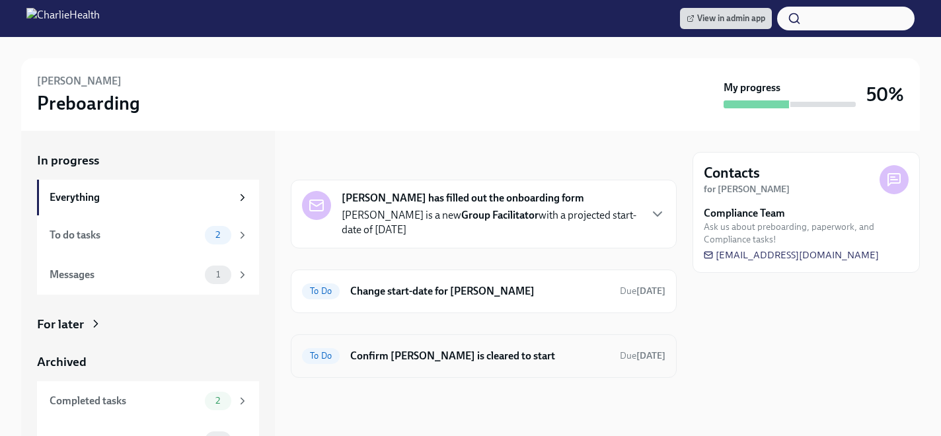
click at [551, 351] on h6 "Confirm Jameka Dunn is cleared to start" at bounding box center [479, 356] width 259 height 15
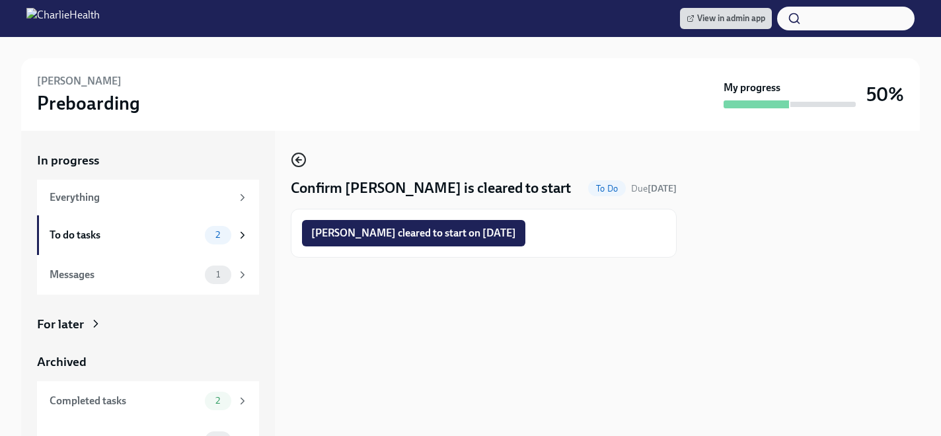
click at [297, 157] on icon "button" at bounding box center [299, 160] width 16 height 16
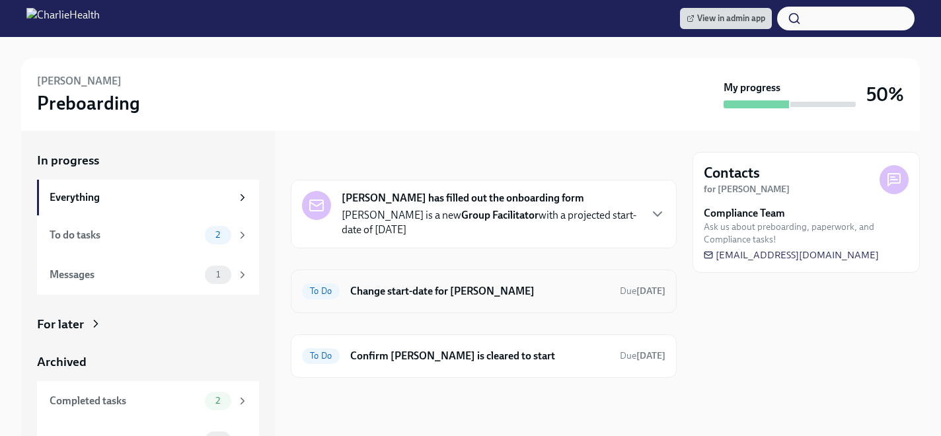
click at [548, 307] on div "To Do Change start-date for Jameka Dunn Due in 11 days" at bounding box center [484, 292] width 386 height 44
click at [539, 301] on div "To Do Change start-date for Jameka Dunn Due in 11 days" at bounding box center [484, 291] width 364 height 21
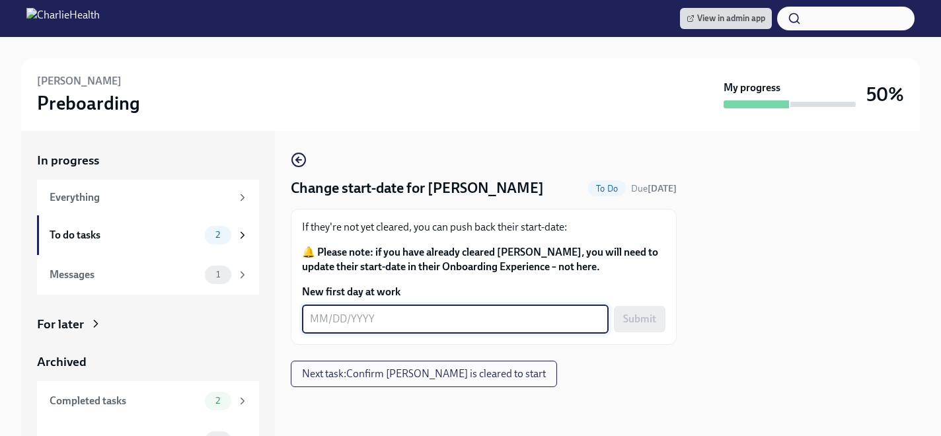
click at [411, 317] on textarea "New first day at work" at bounding box center [455, 319] width 291 height 16
type textarea "09/15/2025"
click at [662, 316] on button "Submit" at bounding box center [640, 319] width 52 height 26
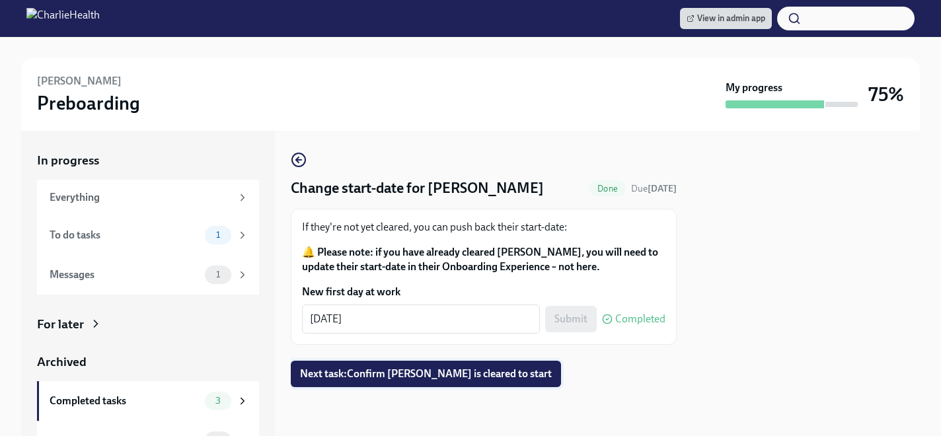
click at [443, 370] on span "Next task : Confirm Jameka Dunn is cleared to start" at bounding box center [426, 374] width 252 height 13
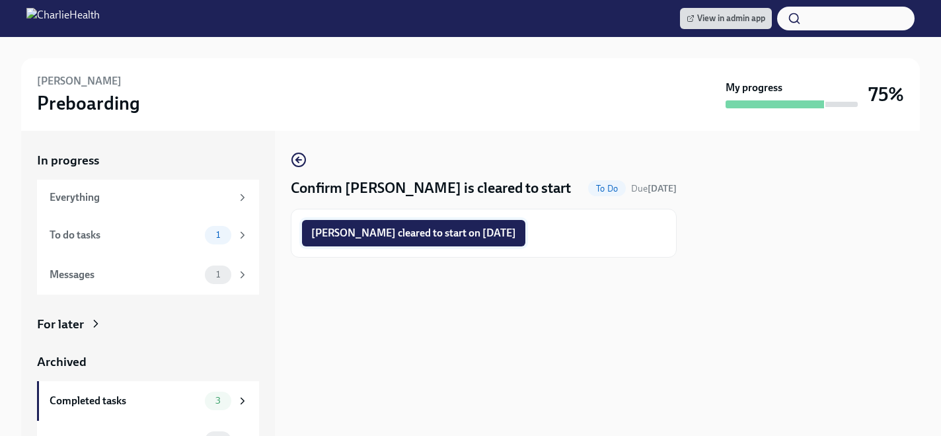
click at [466, 239] on span "Jameka Dunn cleared to start on 09/15/2025" at bounding box center [413, 233] width 205 height 13
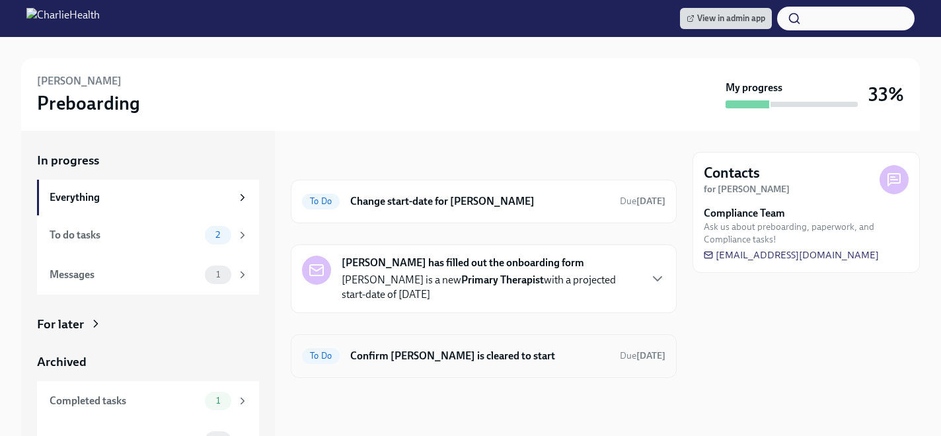
click at [441, 356] on h6 "Confirm Elena Pensa is cleared to start" at bounding box center [479, 356] width 259 height 15
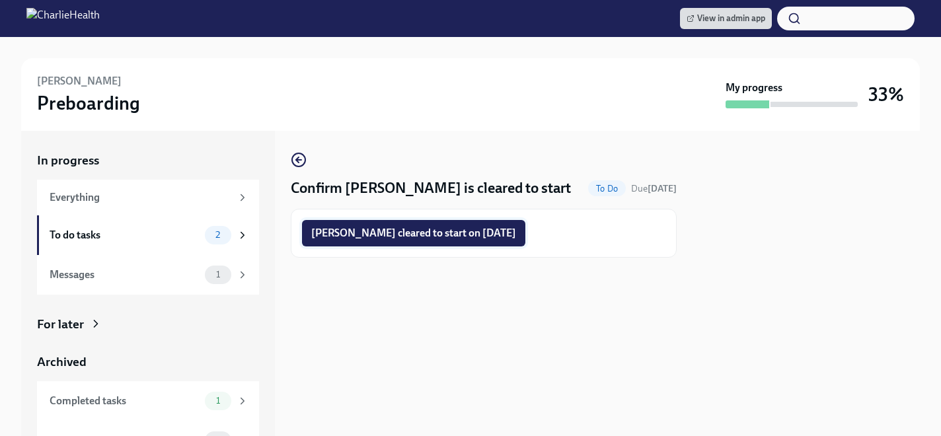
click at [451, 227] on span "Elena Pensa cleared to start on 09/15/2025" at bounding box center [413, 233] width 205 height 13
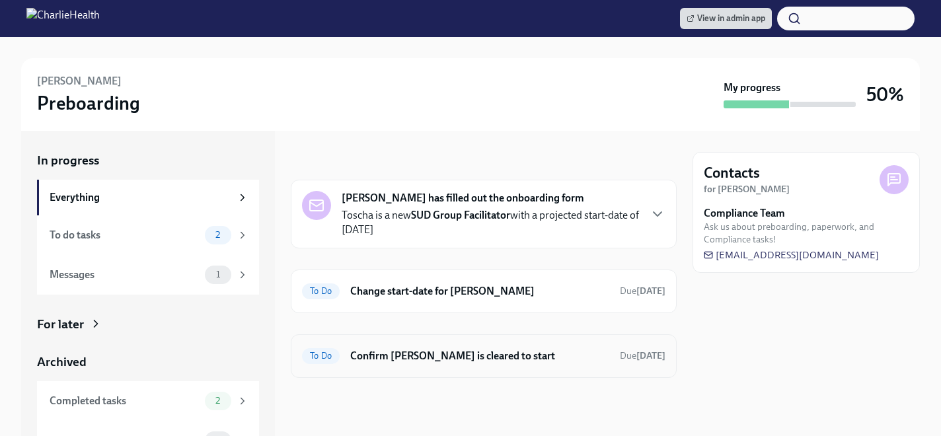
click at [465, 358] on h6 "Confirm [PERSON_NAME] is cleared to start" at bounding box center [479, 356] width 259 height 15
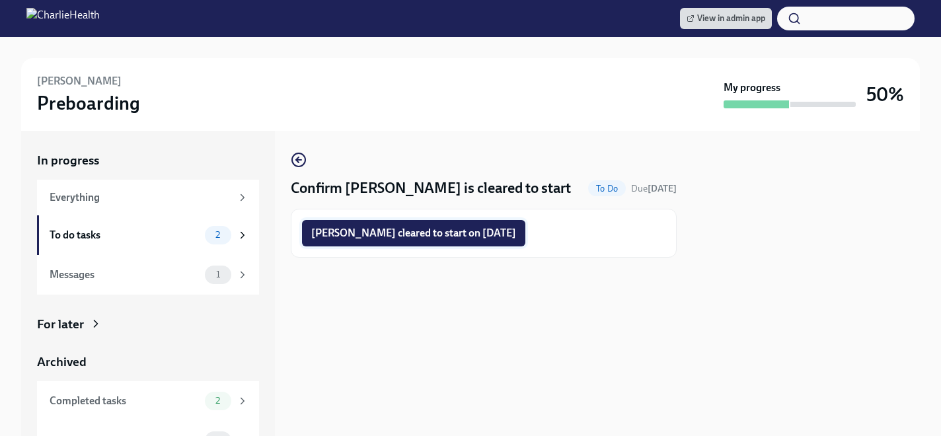
click at [437, 234] on span "[PERSON_NAME] cleared to start on [DATE]" at bounding box center [413, 233] width 205 height 13
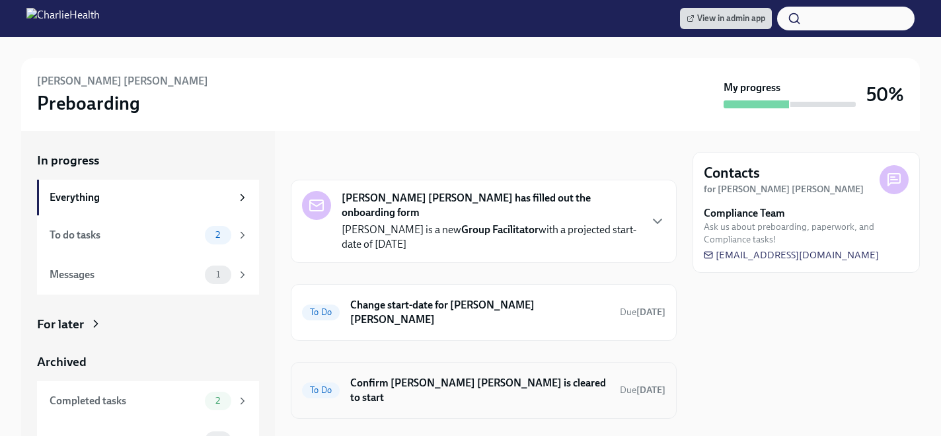
click at [464, 376] on h6 "Confirm [PERSON_NAME] [PERSON_NAME] is cleared to start" at bounding box center [479, 390] width 259 height 29
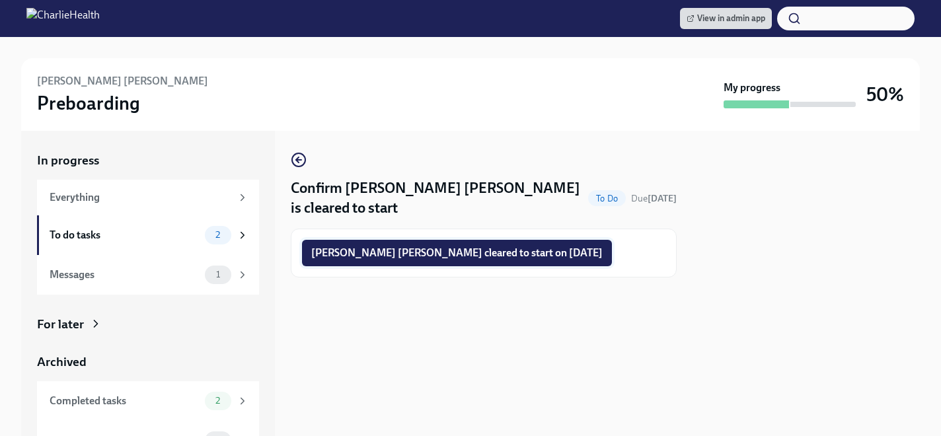
click at [463, 253] on span "Karen Gonzalez Videla cleared to start on 09/15/2025" at bounding box center [457, 253] width 292 height 13
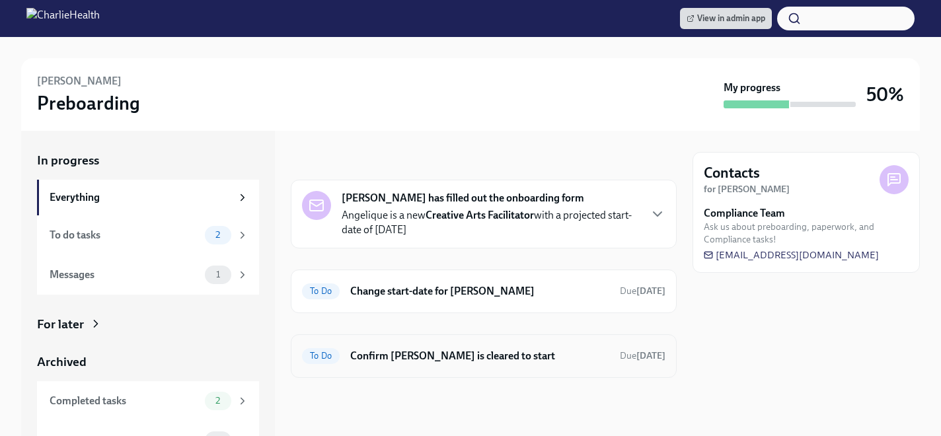
click at [412, 355] on h6 "Confirm [PERSON_NAME] is cleared to start" at bounding box center [479, 356] width 259 height 15
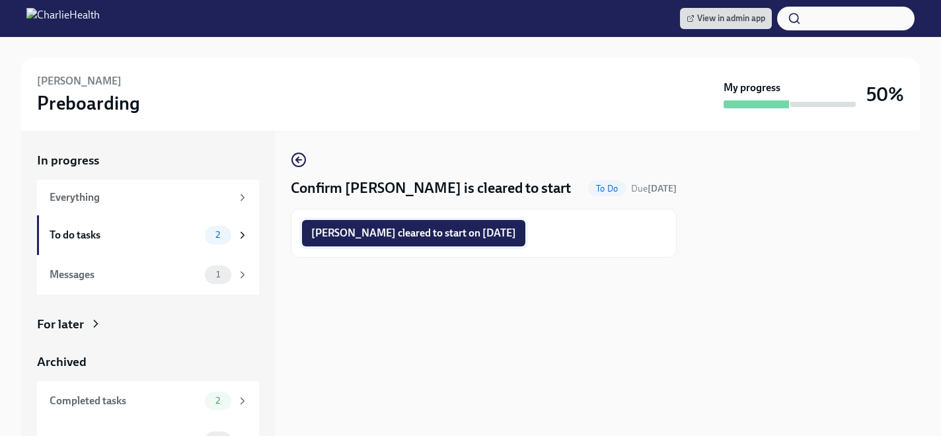
click at [385, 235] on span "[PERSON_NAME] cleared to start on [DATE]" at bounding box center [413, 233] width 205 height 13
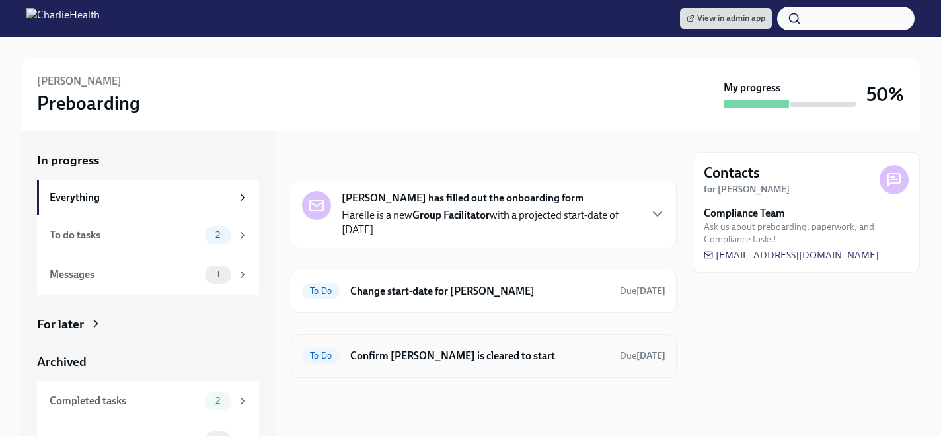
click at [430, 365] on div "To Do Confirm Harelle Hall is cleared to start Due Oct 1st" at bounding box center [484, 356] width 364 height 21
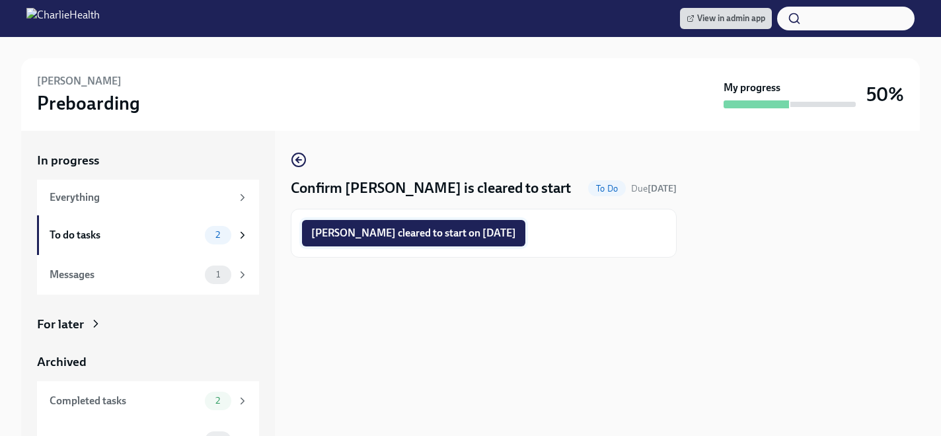
click at [416, 235] on span "Harelle Hall cleared to start on 09/15/2025" at bounding box center [413, 233] width 205 height 13
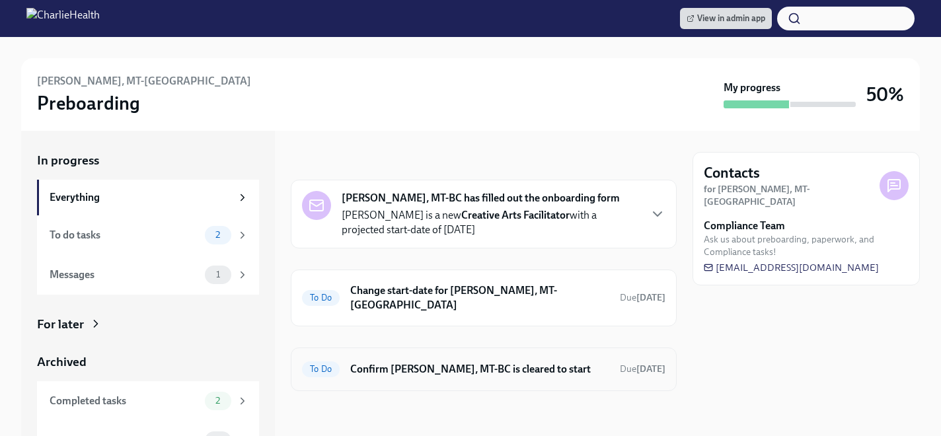
click at [473, 348] on div "To Do Confirm [PERSON_NAME], MT-BC is cleared to start Due [DATE]" at bounding box center [484, 370] width 386 height 44
click at [465, 362] on h6 "Confirm [PERSON_NAME], MT-BC is cleared to start" at bounding box center [479, 369] width 259 height 15
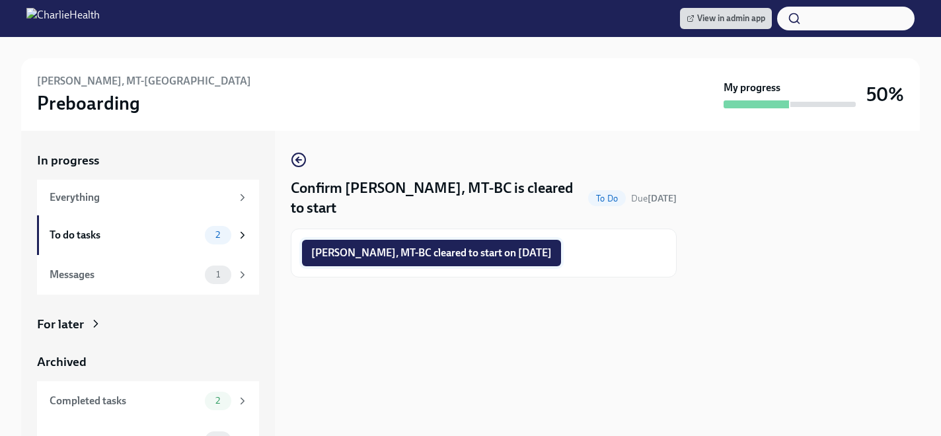
click at [467, 252] on span "[PERSON_NAME], MT-BC cleared to start on [DATE]" at bounding box center [431, 253] width 241 height 13
